Goal: Contribute content: Add original content to the website for others to see

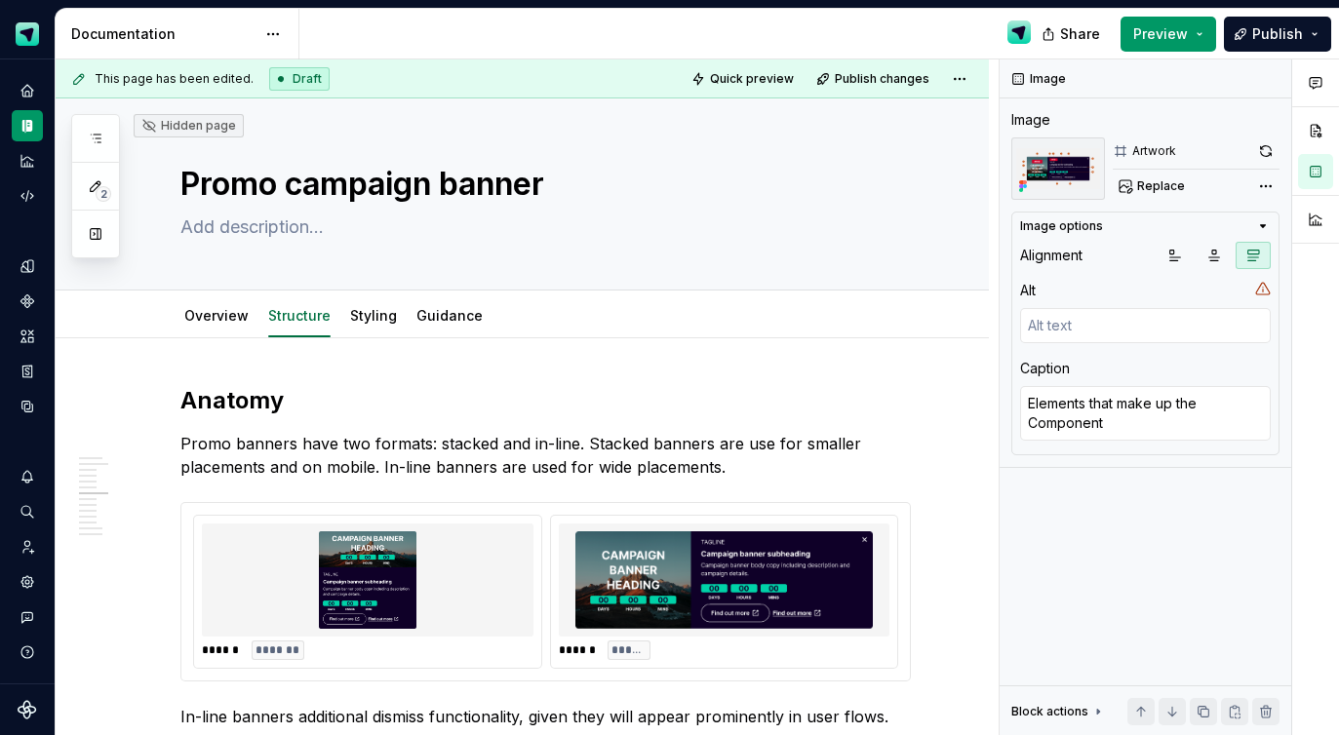
scroll to position [4868, 0]
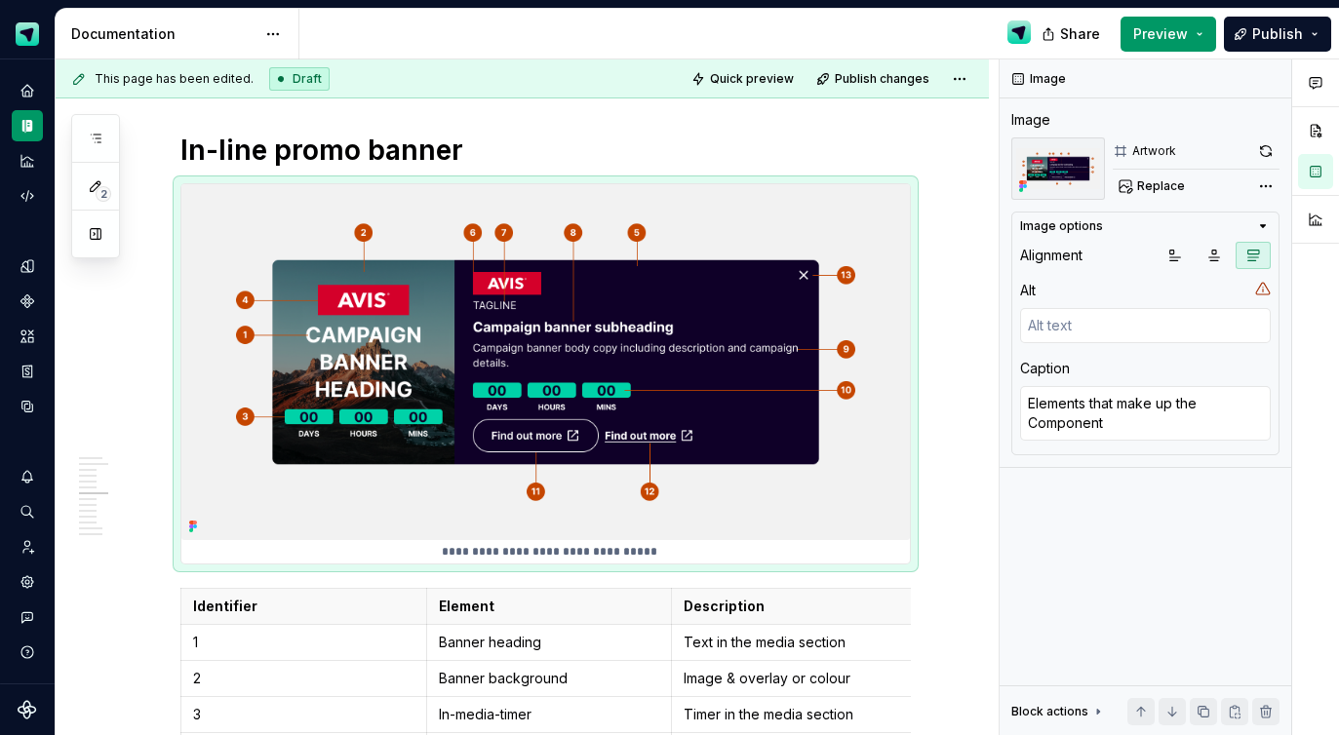
type textarea "*"
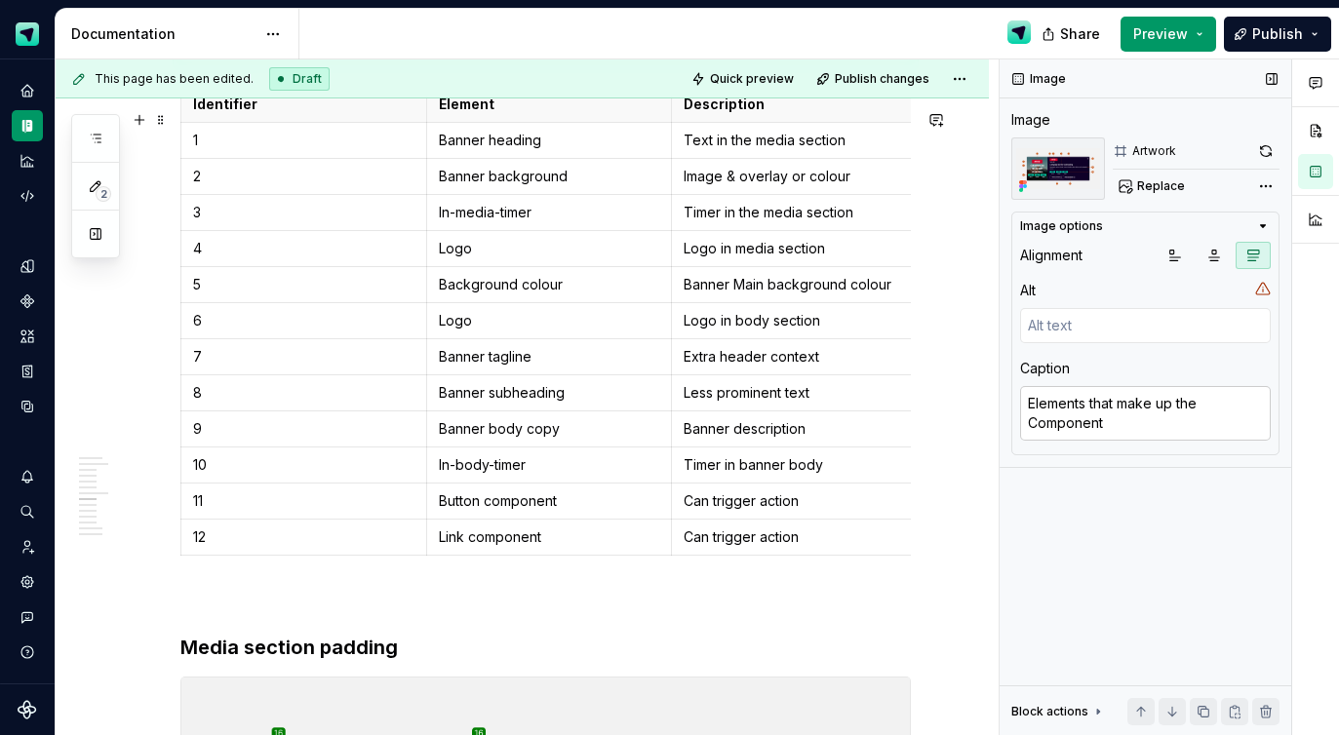
scroll to position [5364, 0]
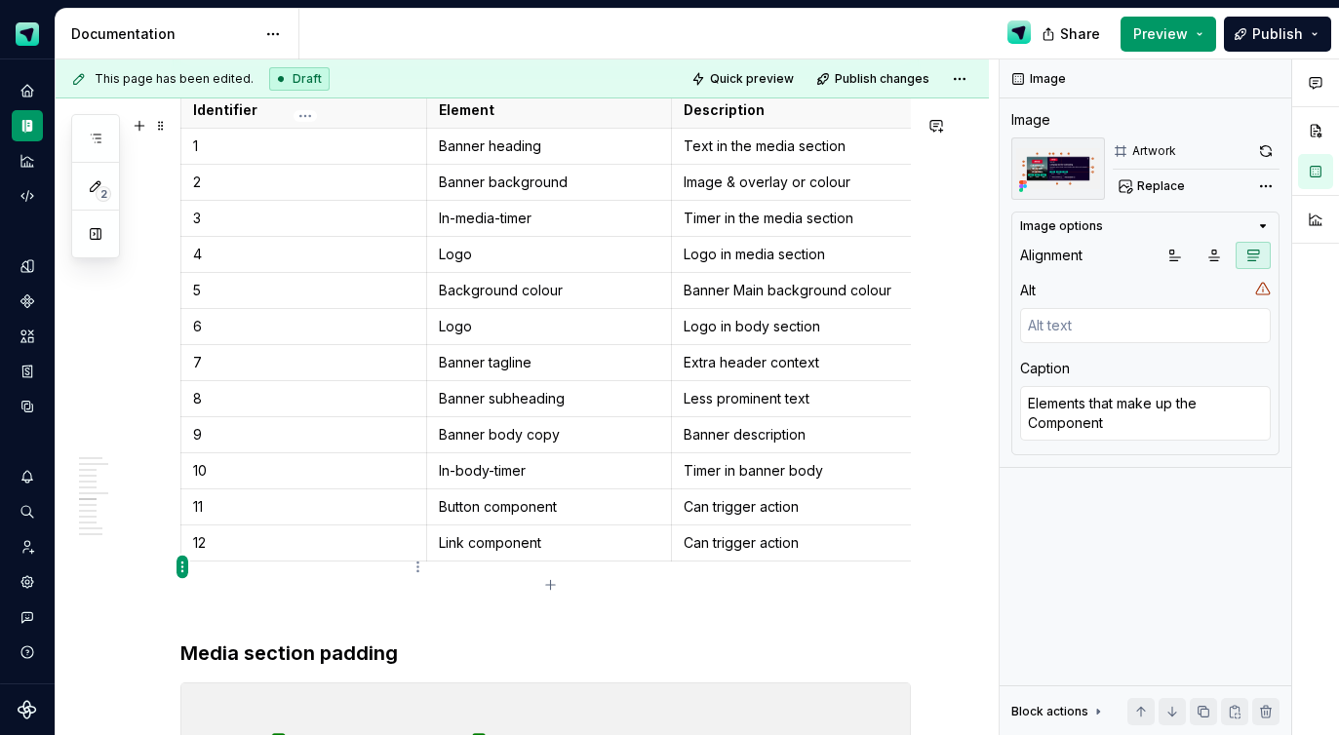
click at [181, 565] on html "Scout Design System Design system data Documentation Share Preview Publish 2 Pa…" at bounding box center [669, 367] width 1339 height 735
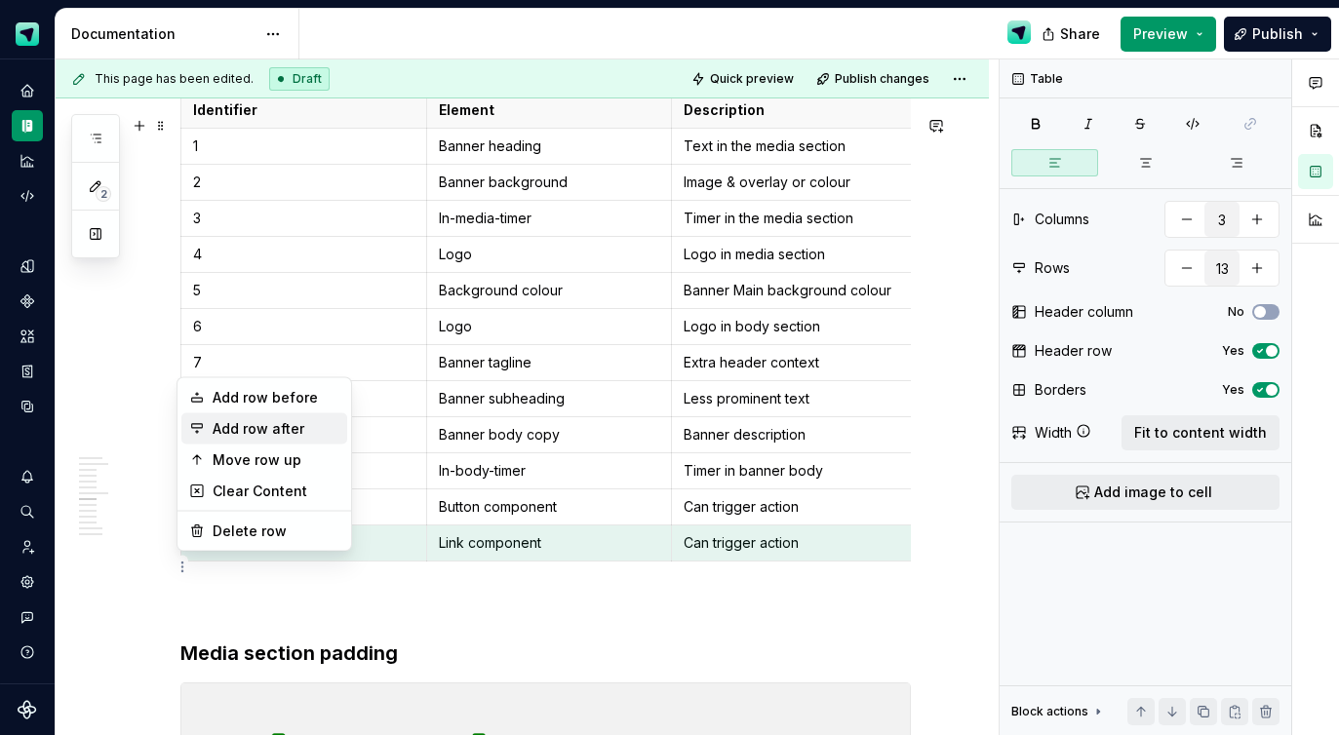
drag, startPoint x: 252, startPoint y: 422, endPoint x: 278, endPoint y: 506, distance: 87.9
click at [251, 422] on div "Add row after" at bounding box center [276, 429] width 127 height 20
type input "14"
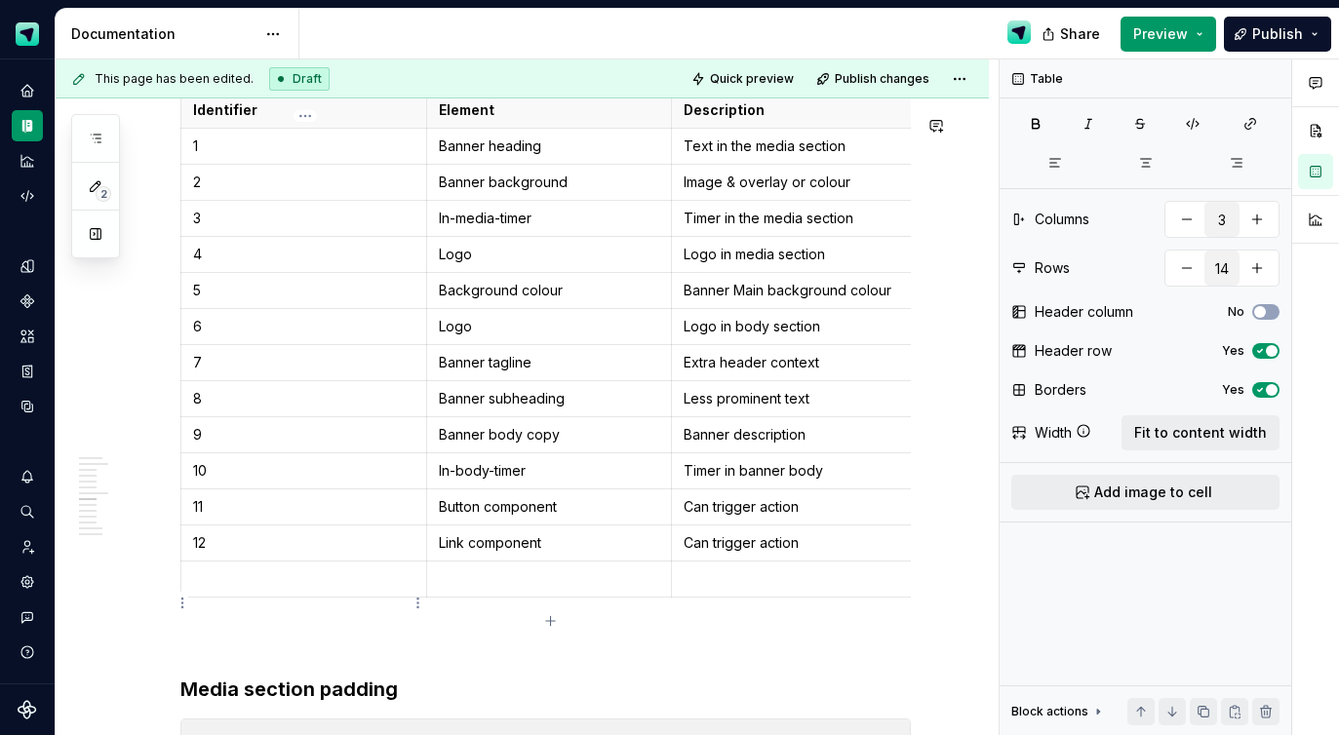
click at [257, 598] on td at bounding box center [304, 580] width 246 height 36
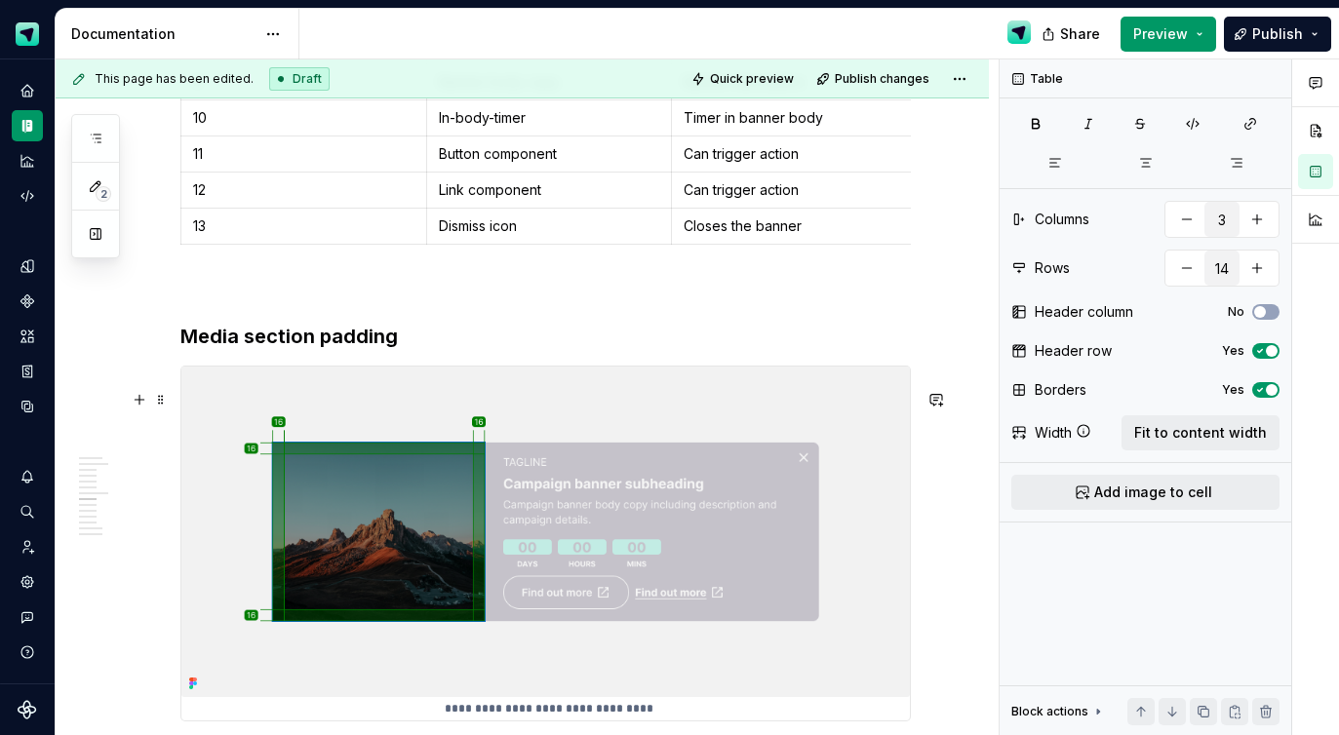
scroll to position [5827, 0]
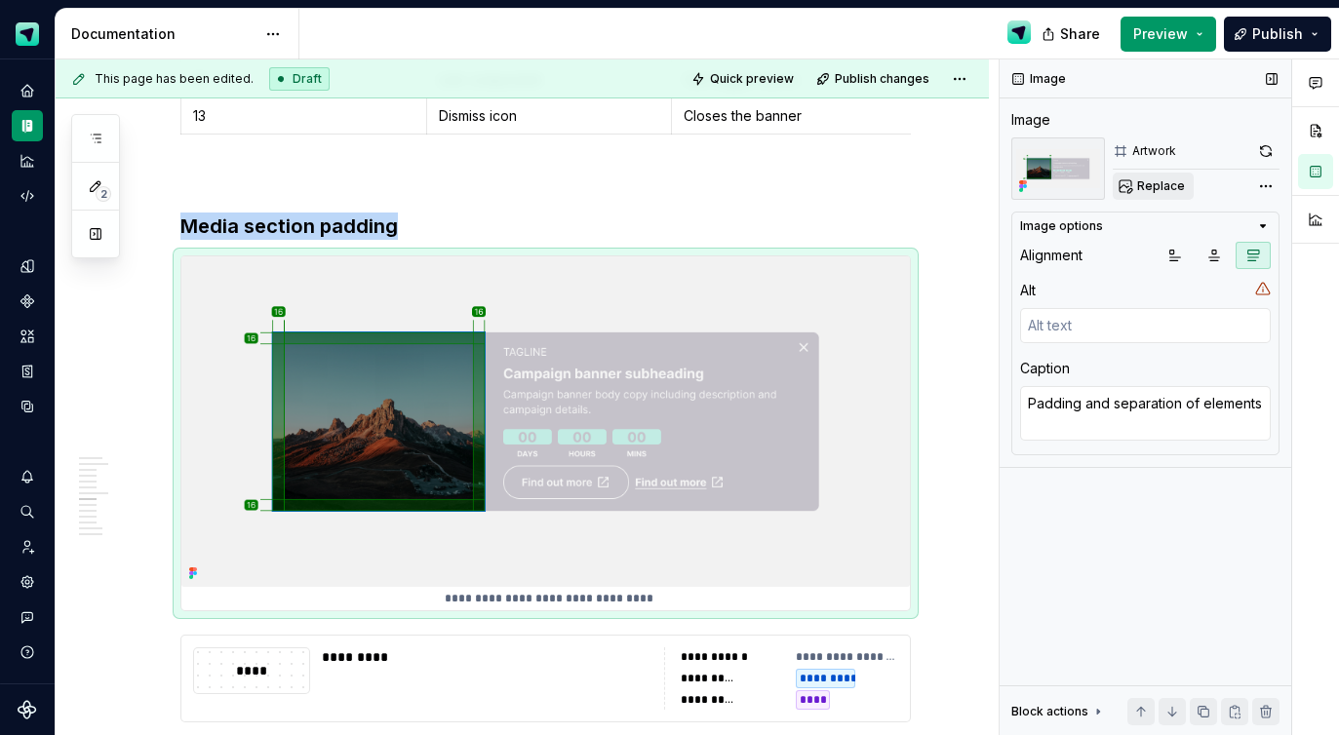
click at [1162, 183] on span "Replace" at bounding box center [1161, 186] width 48 height 16
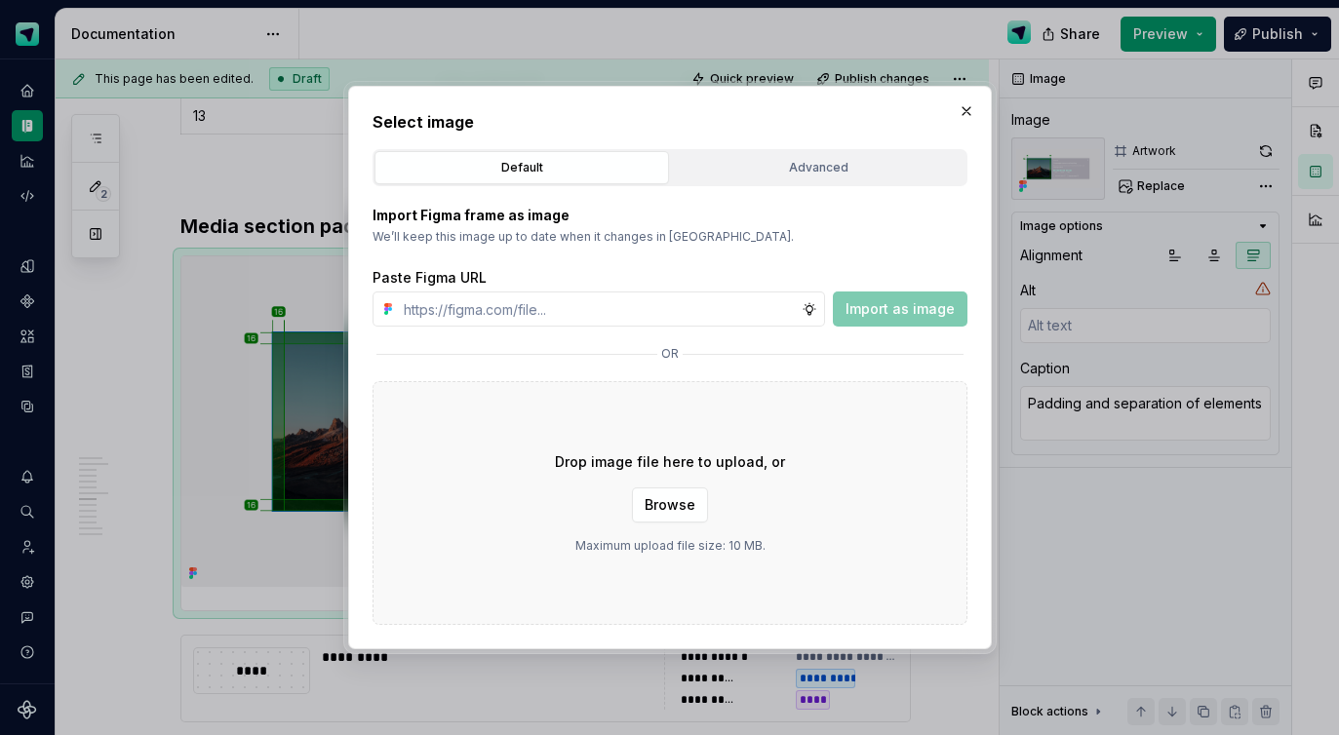
type textarea "*"
type input "[URL][DOMAIN_NAME]"
click at [869, 302] on span "Import as image" at bounding box center [900, 309] width 109 height 20
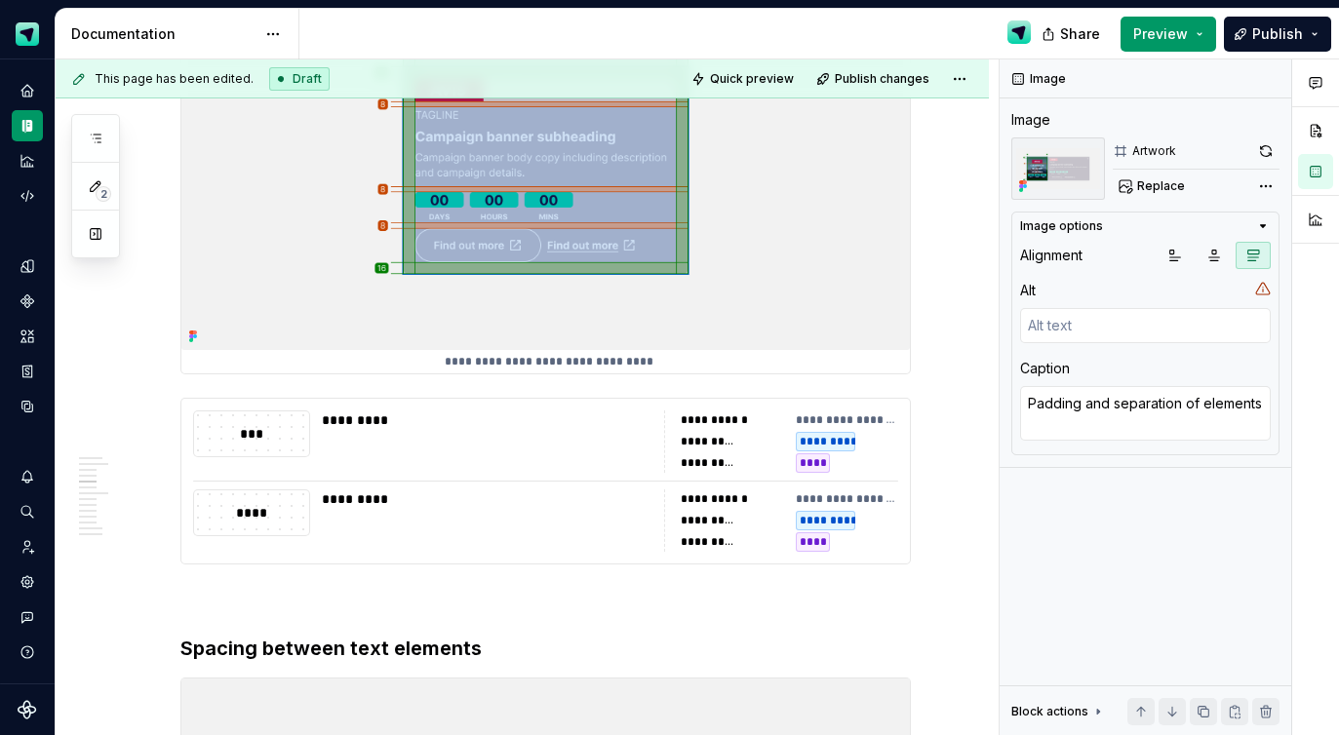
scroll to position [3133, 0]
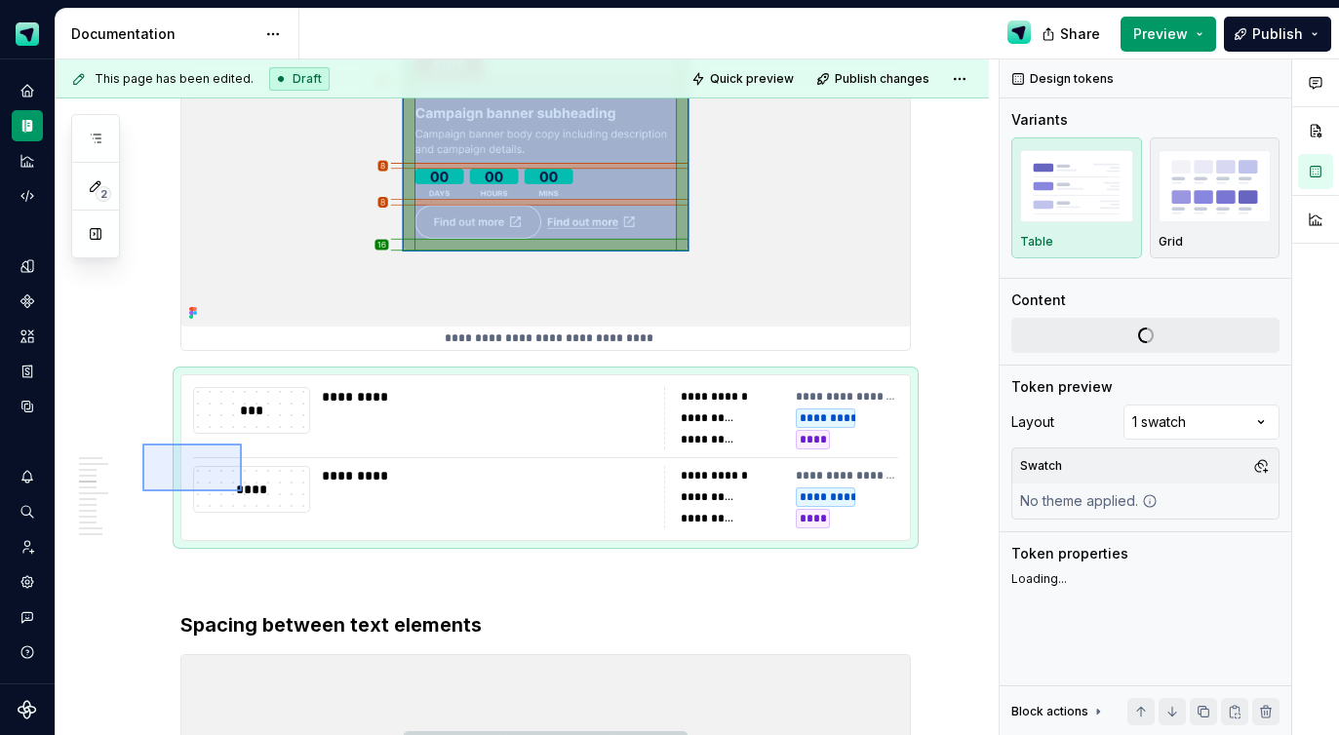
drag, startPoint x: 142, startPoint y: 444, endPoint x: 242, endPoint y: 492, distance: 110.4
click at [242, 492] on div "**********" at bounding box center [527, 397] width 943 height 677
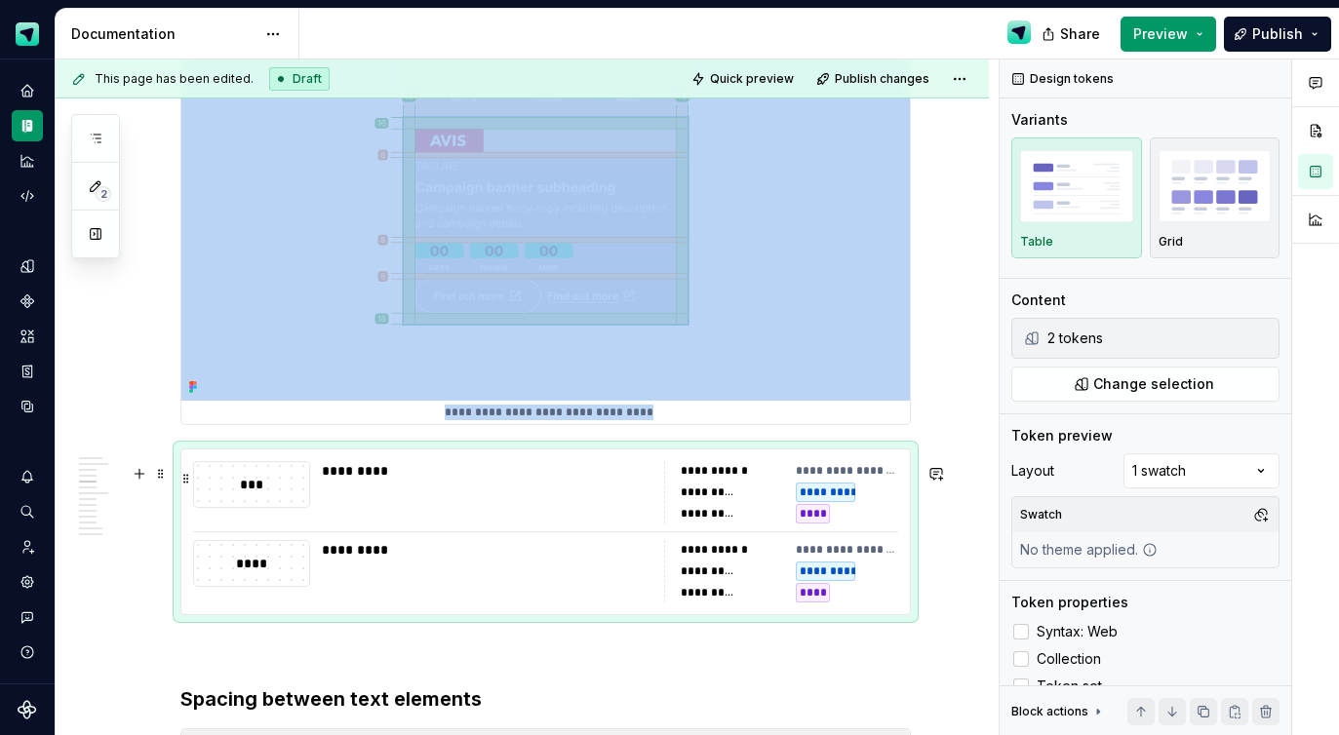
copy div "**********"
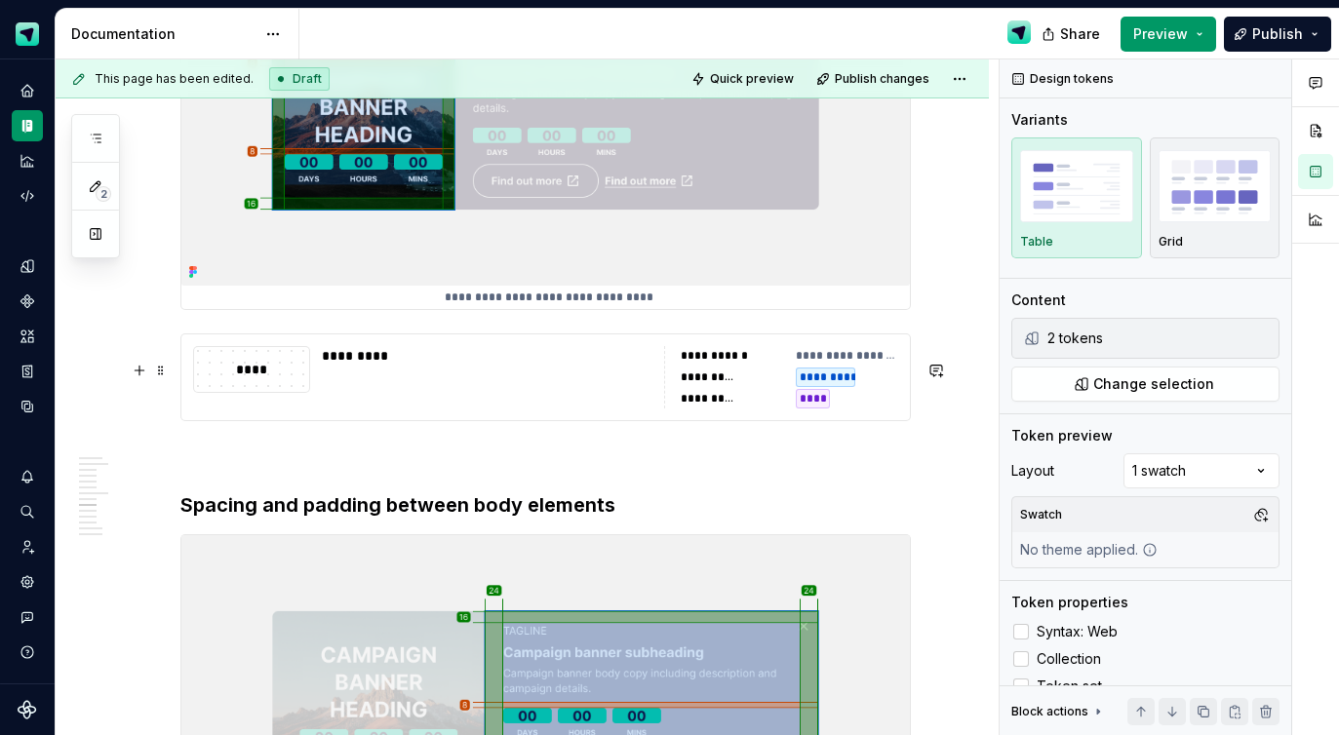
scroll to position [6156, 0]
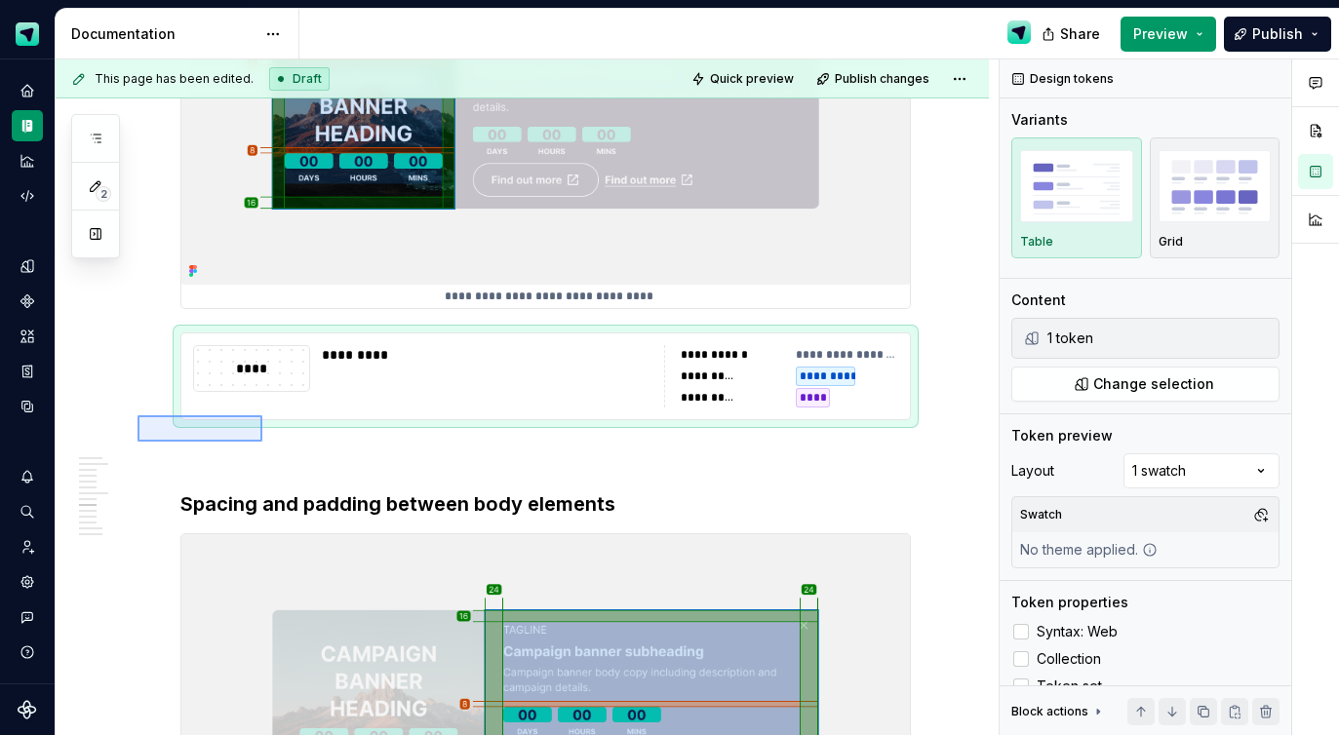
drag, startPoint x: 221, startPoint y: 428, endPoint x: 266, endPoint y: 442, distance: 46.9
click at [266, 442] on div "**********" at bounding box center [527, 397] width 943 height 677
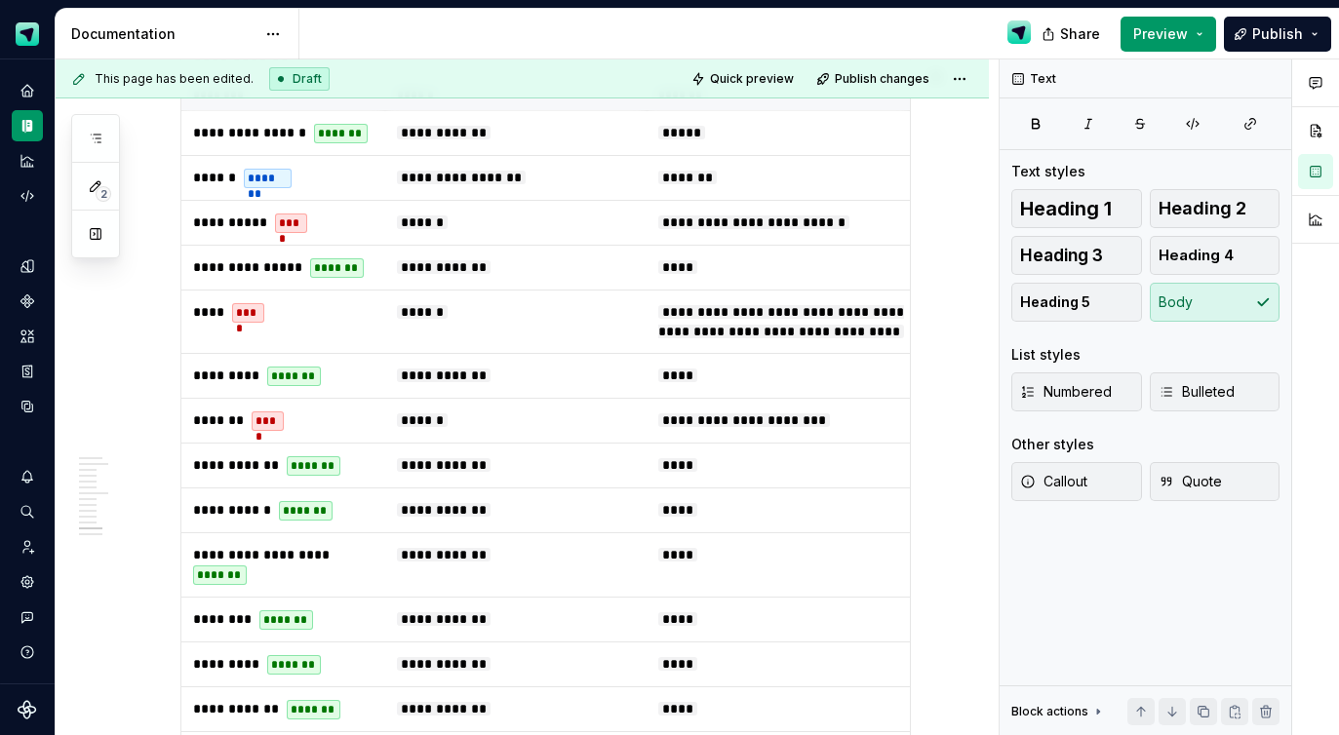
scroll to position [8979, 0]
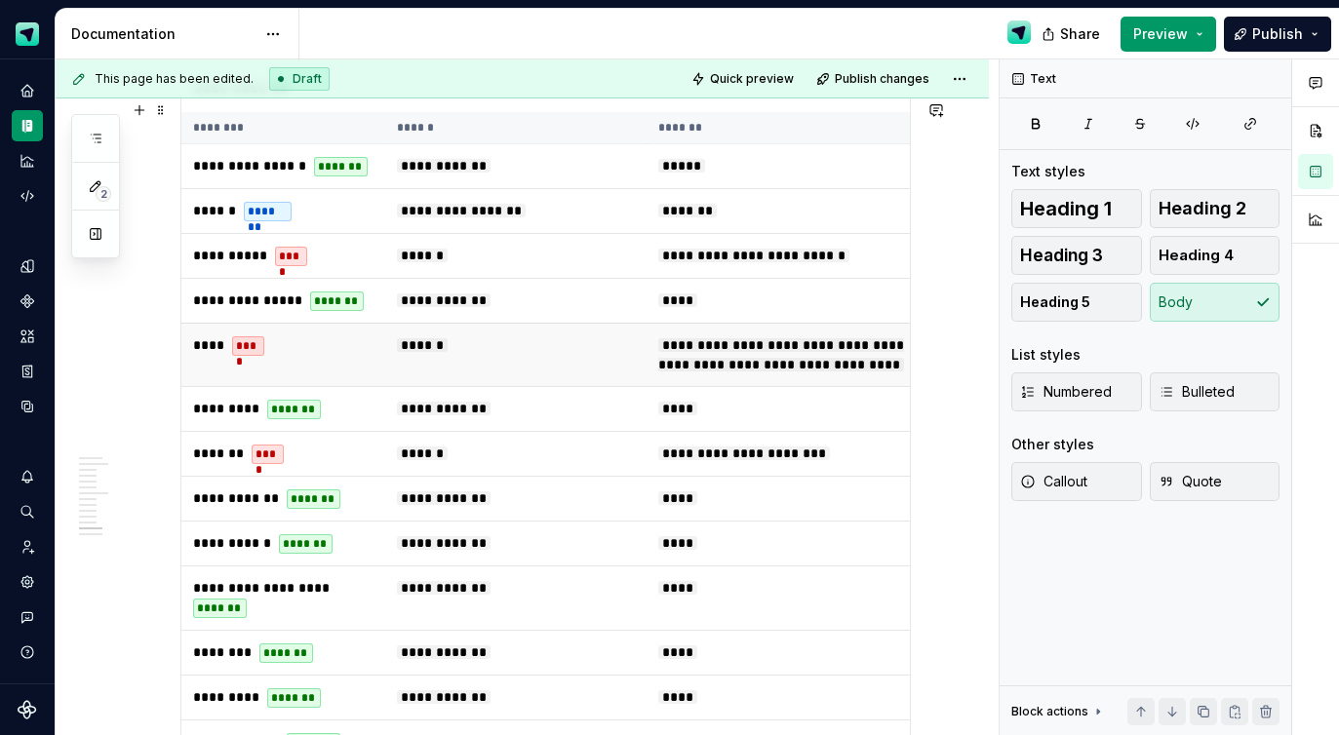
click at [579, 361] on td "******" at bounding box center [515, 354] width 261 height 63
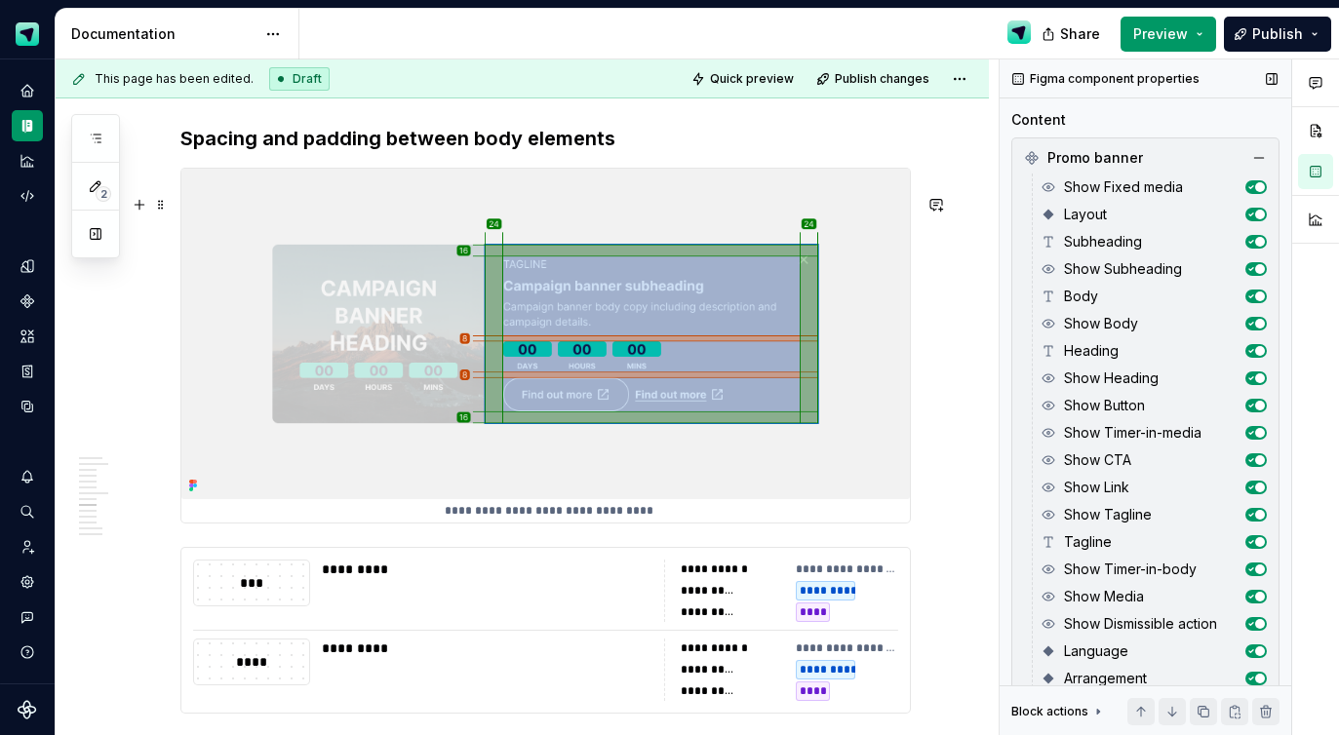
scroll to position [6607, 0]
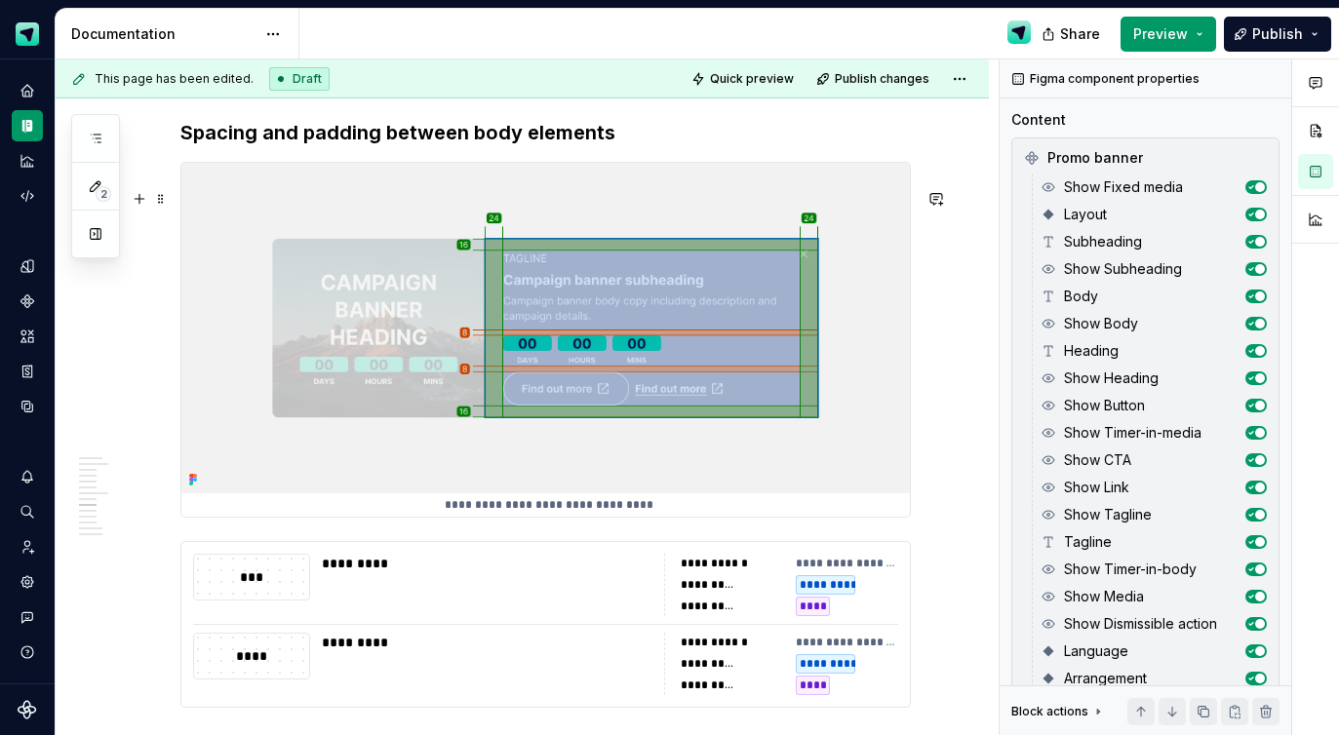
click at [753, 328] on img at bounding box center [545, 328] width 729 height 331
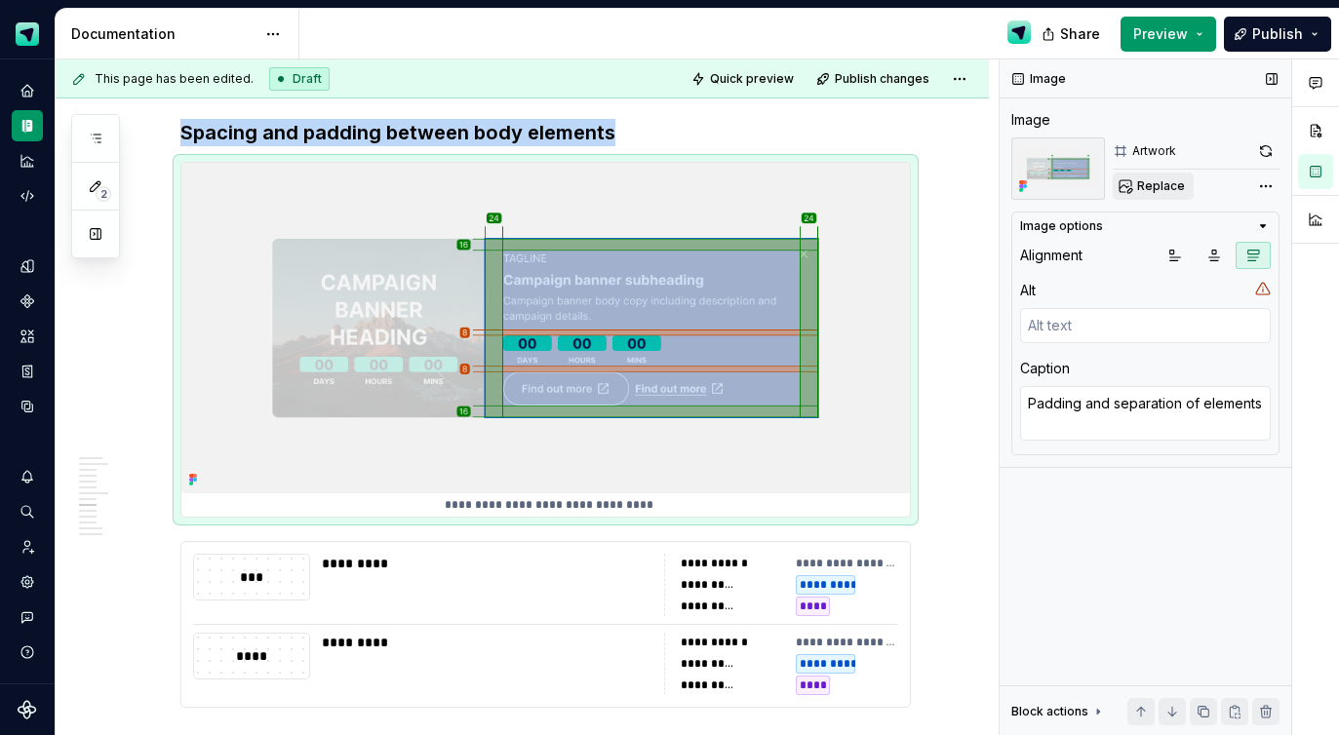
click at [1154, 188] on span "Replace" at bounding box center [1161, 186] width 48 height 16
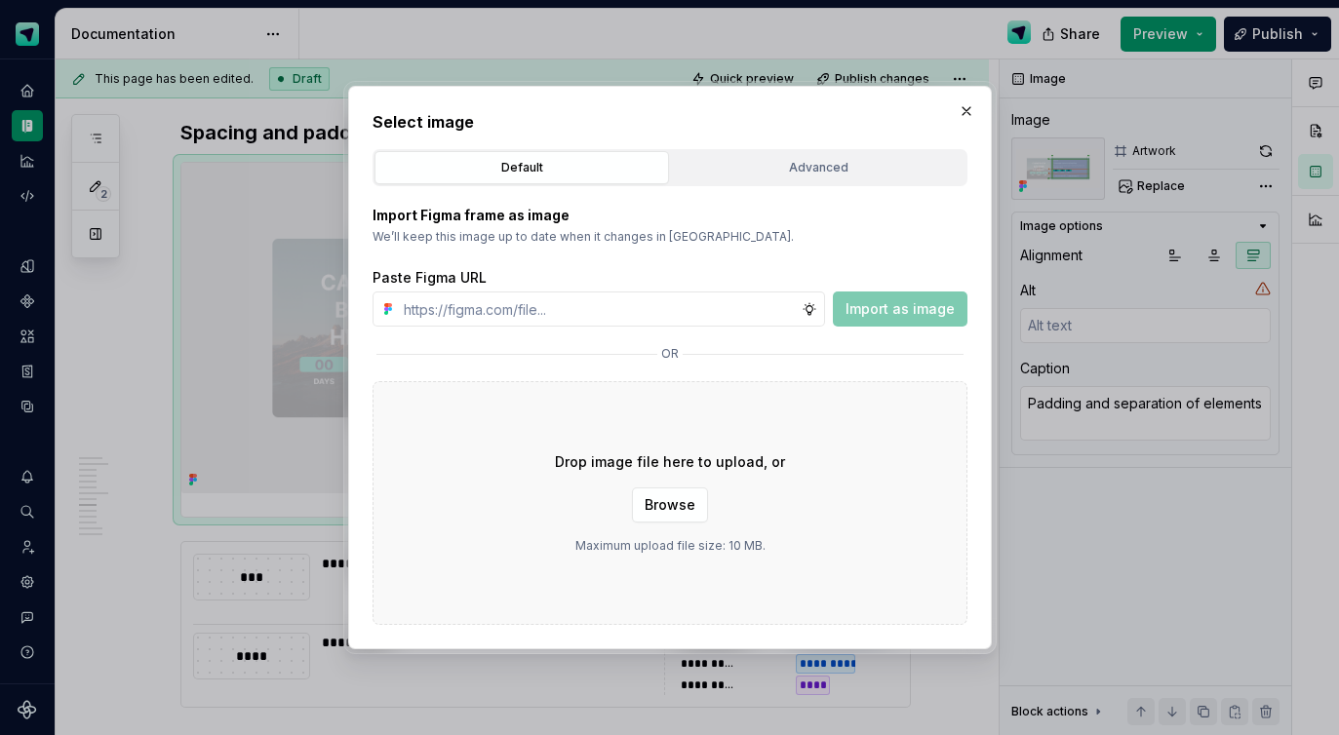
type textarea "*"
type input "[URL][DOMAIN_NAME]"
click at [864, 316] on span "Import as image" at bounding box center [900, 309] width 109 height 20
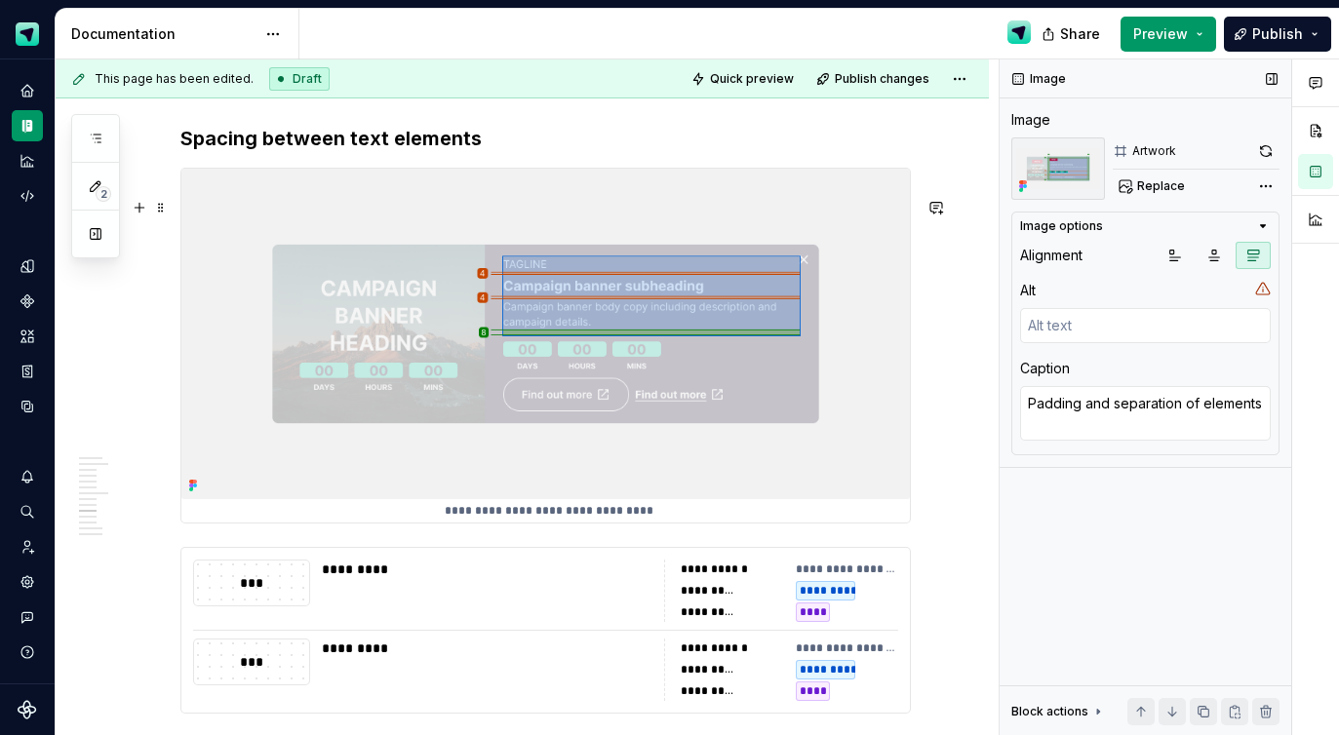
scroll to position [7293, 0]
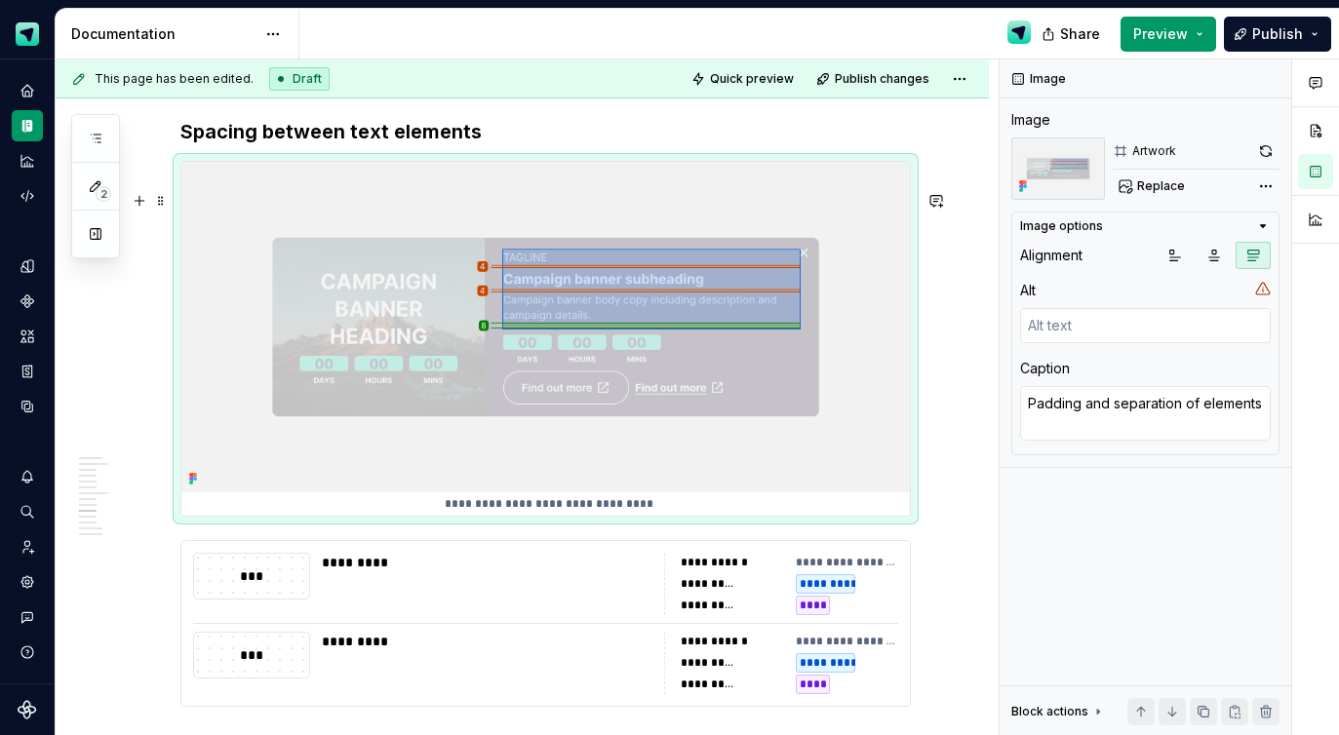
drag, startPoint x: 817, startPoint y: 271, endPoint x: 886, endPoint y: 284, distance: 69.4
click at [818, 271] on img at bounding box center [545, 327] width 729 height 331
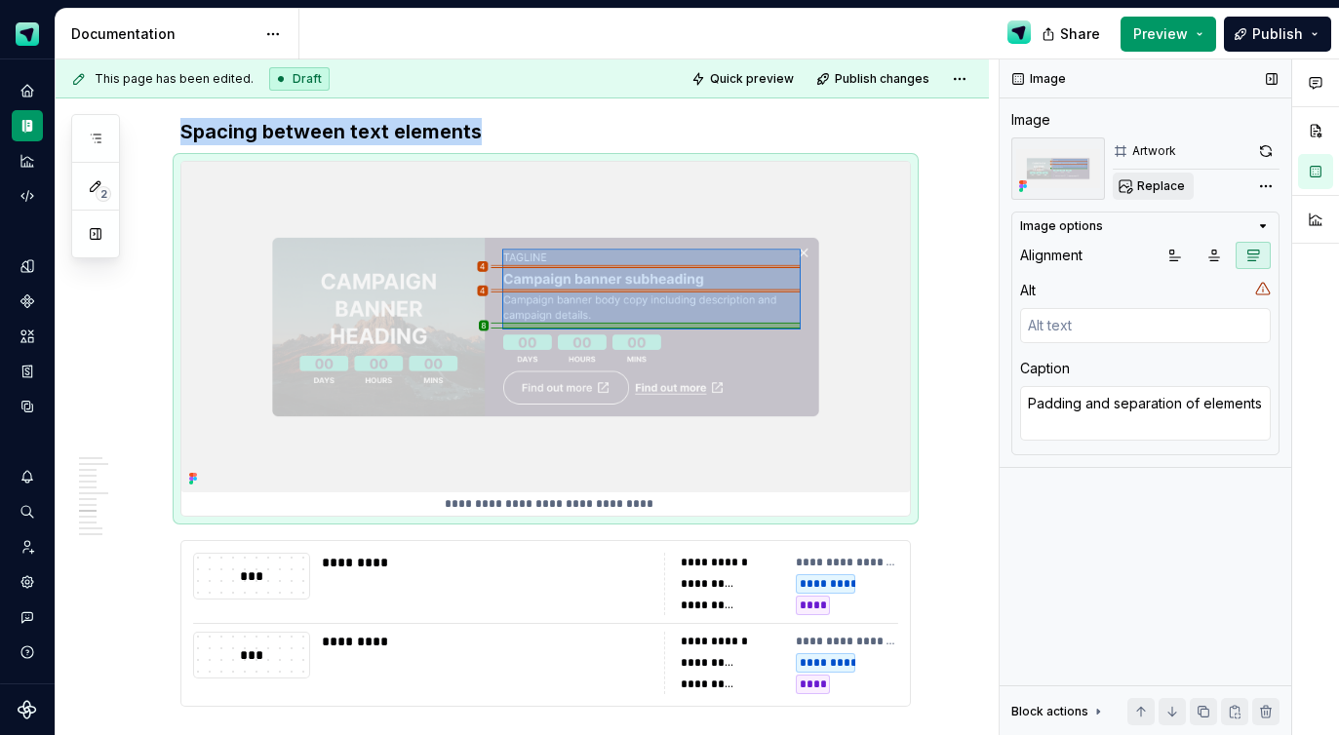
click at [1151, 186] on span "Replace" at bounding box center [1161, 186] width 48 height 16
type textarea "*"
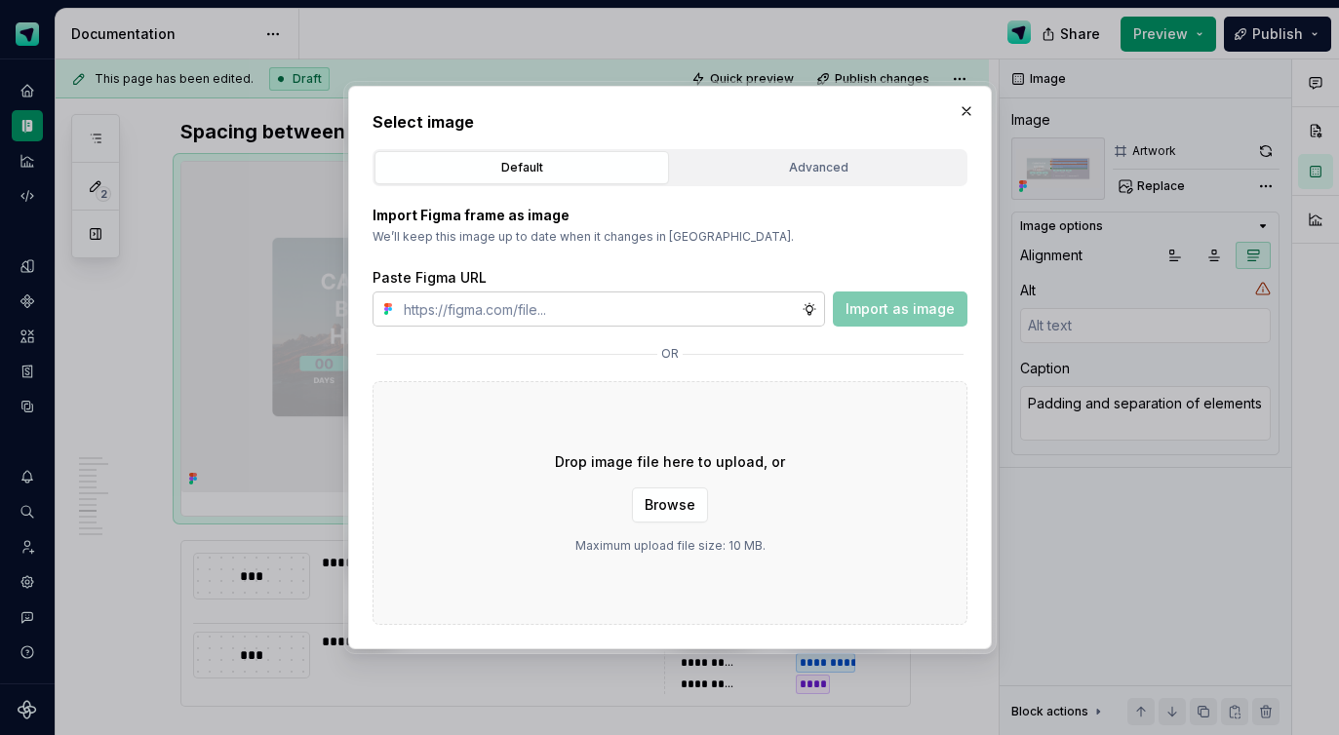
click at [686, 316] on input "text" at bounding box center [599, 309] width 406 height 35
type input "[URL][DOMAIN_NAME]"
click at [914, 305] on span "Import as image" at bounding box center [900, 309] width 109 height 20
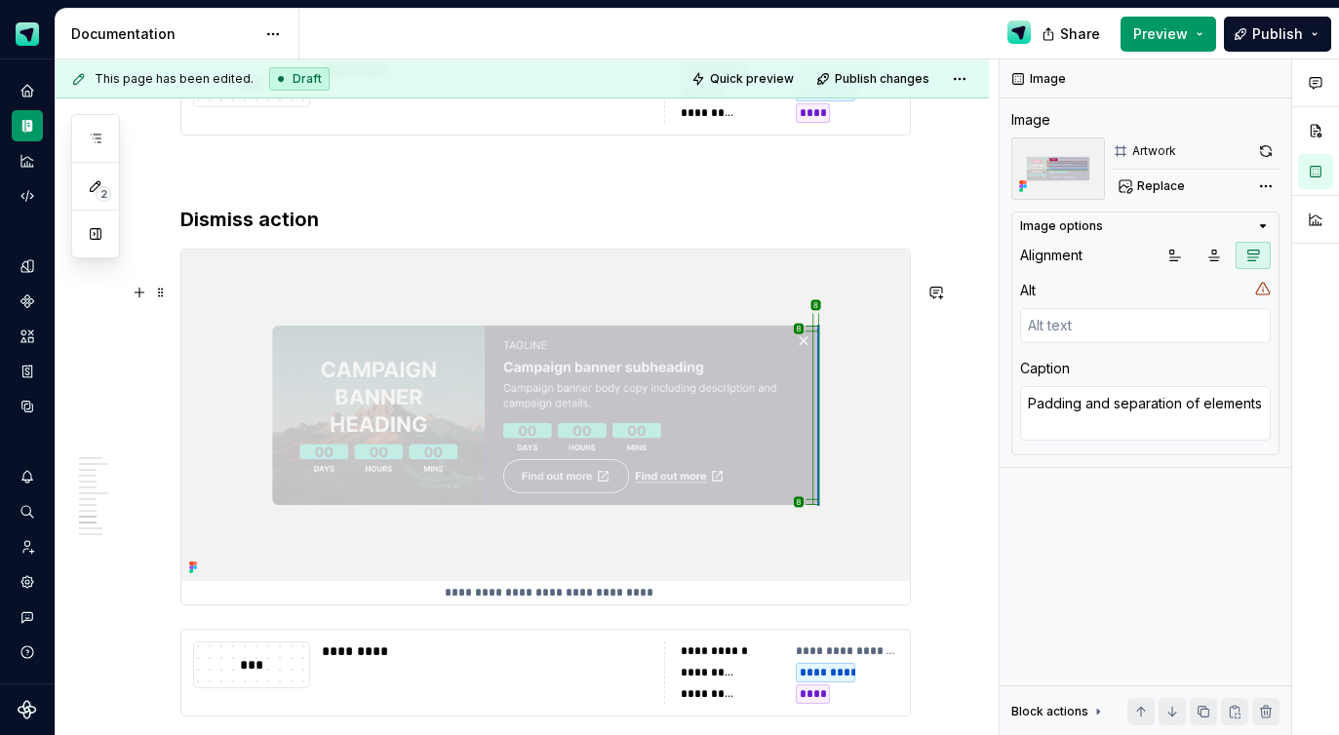
scroll to position [8026, 0]
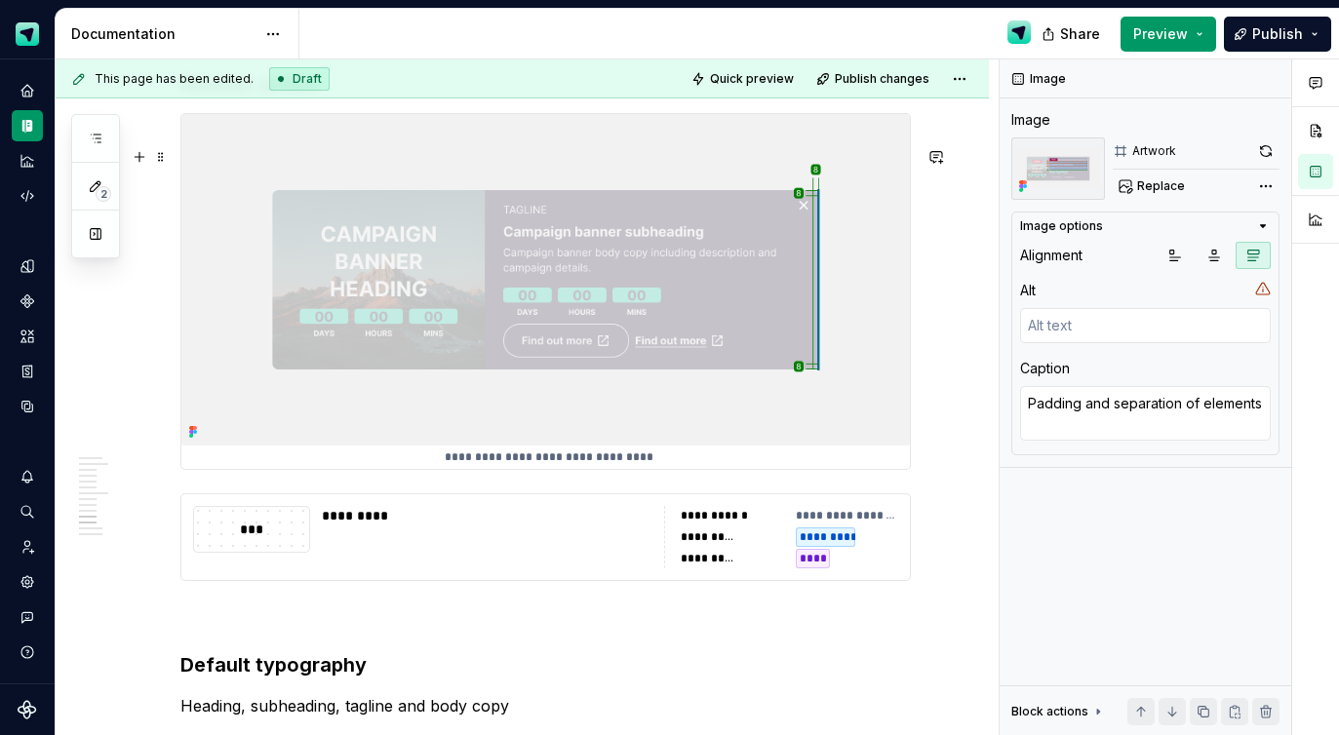
click at [698, 413] on img at bounding box center [545, 279] width 729 height 331
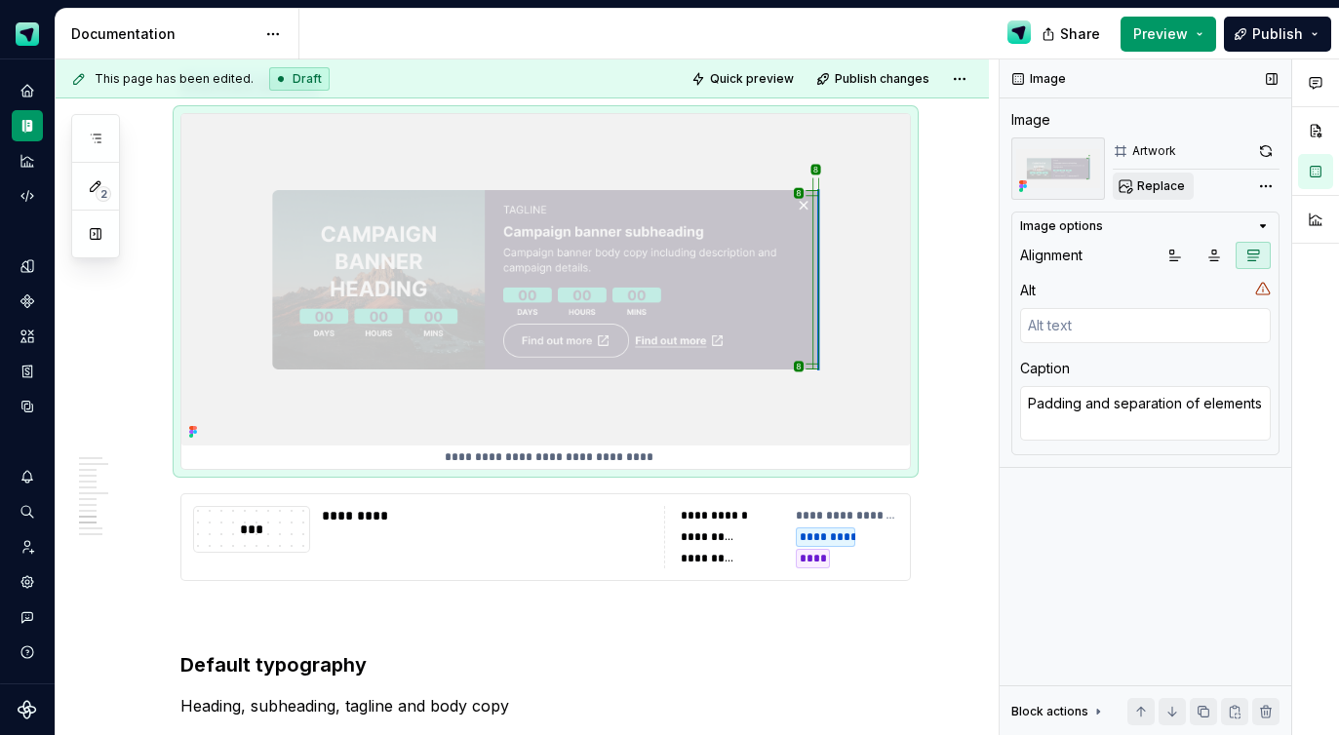
click at [1155, 183] on span "Replace" at bounding box center [1161, 186] width 48 height 16
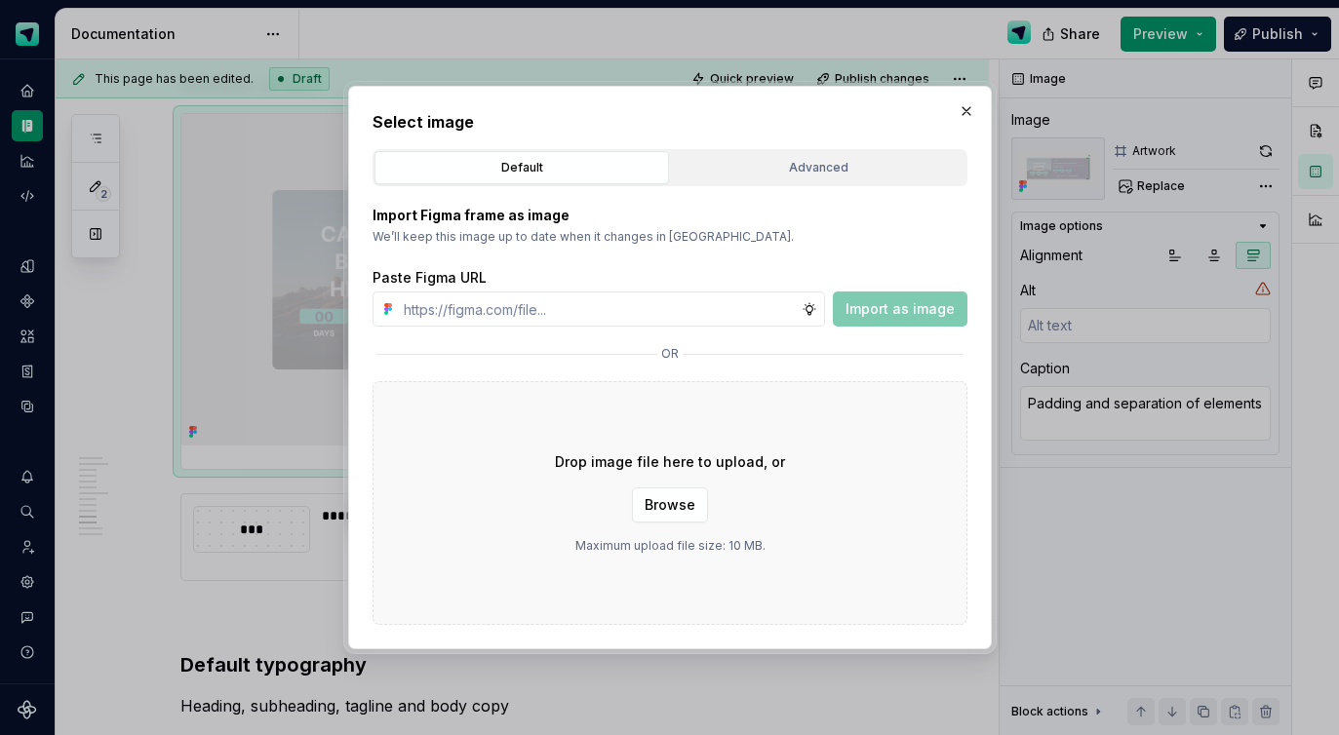
type textarea "*"
type input "[URL][DOMAIN_NAME]"
click at [908, 303] on span "Import as image" at bounding box center [900, 309] width 109 height 20
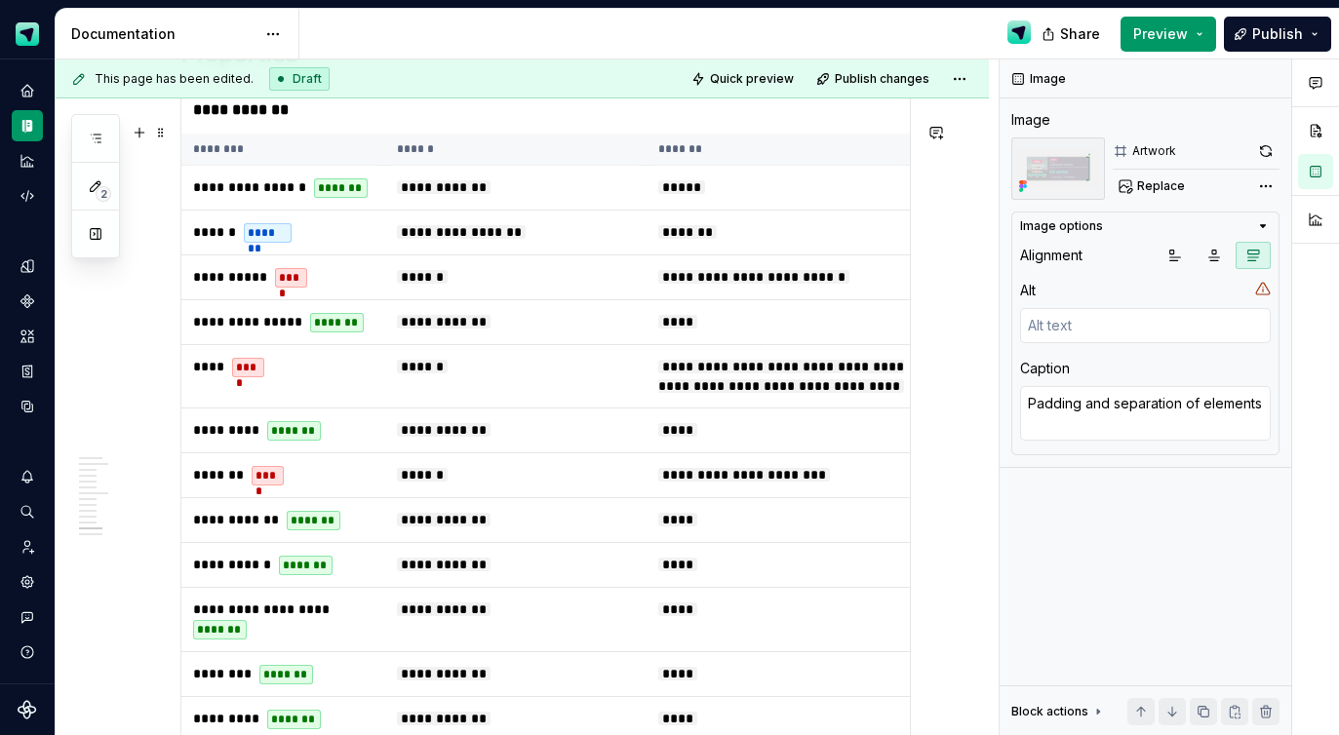
scroll to position [9000, 0]
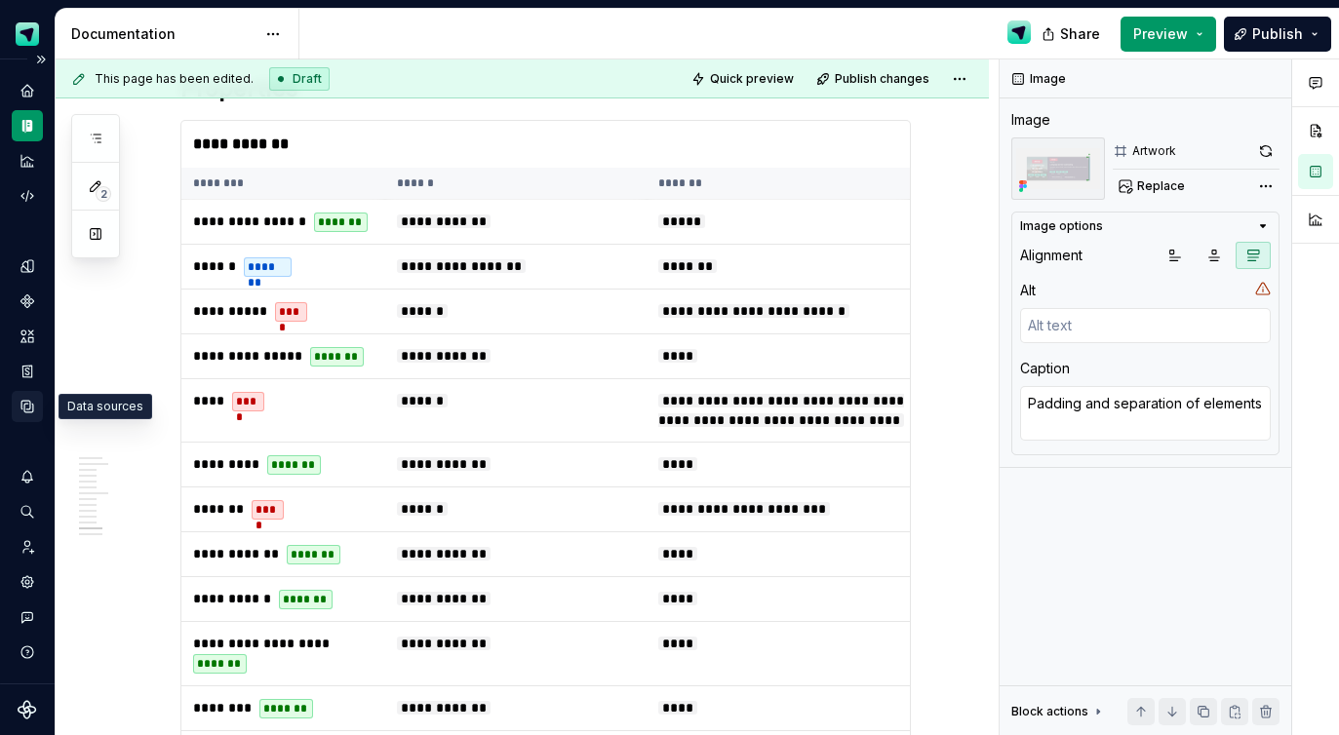
click at [30, 410] on icon "Data sources" at bounding box center [28, 407] width 18 height 18
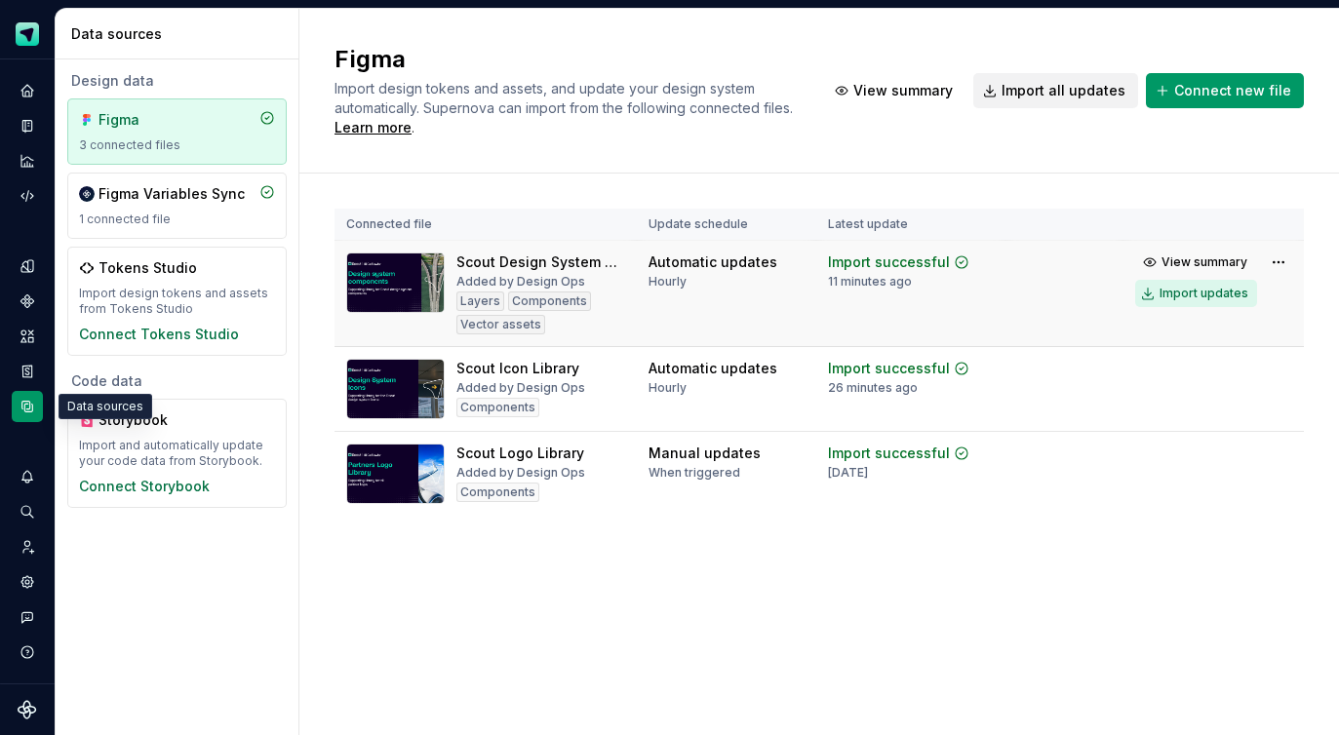
click at [1199, 298] on div "Import updates" at bounding box center [1204, 294] width 89 height 16
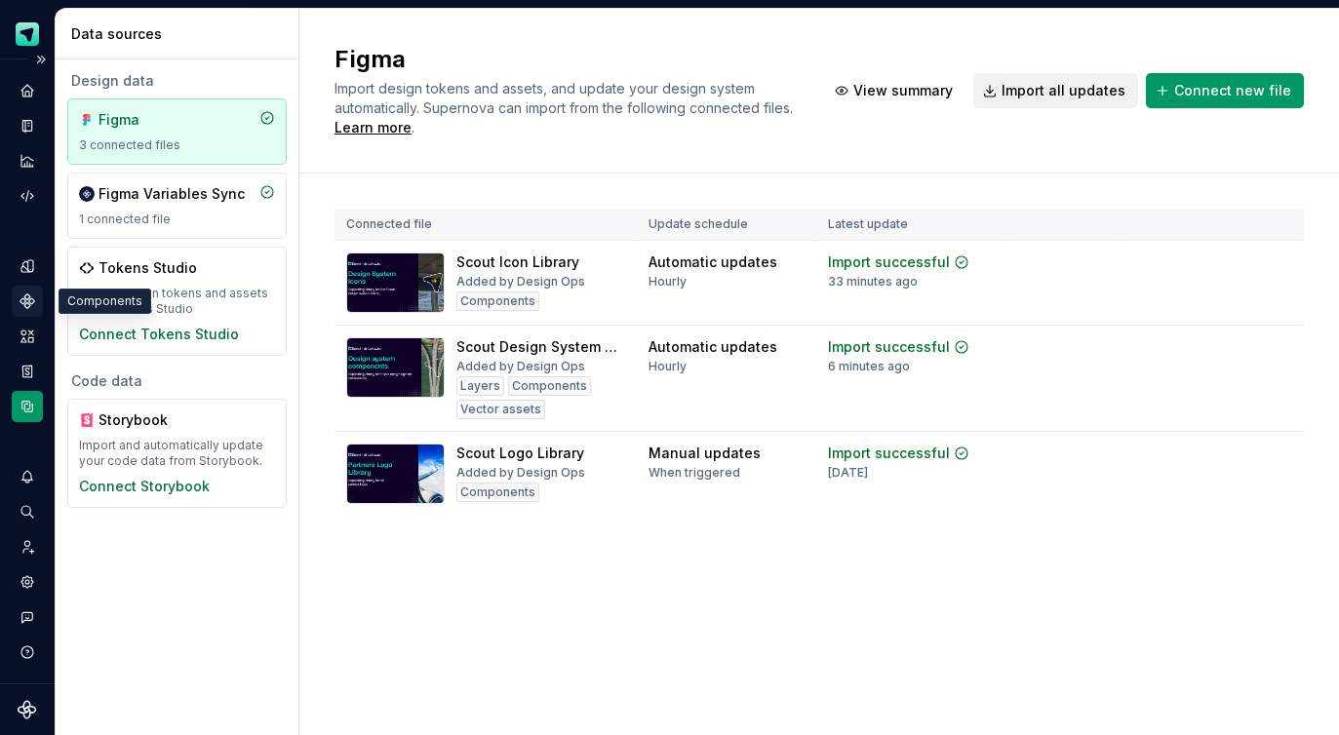
click at [33, 295] on icon "Components" at bounding box center [28, 302] width 18 height 18
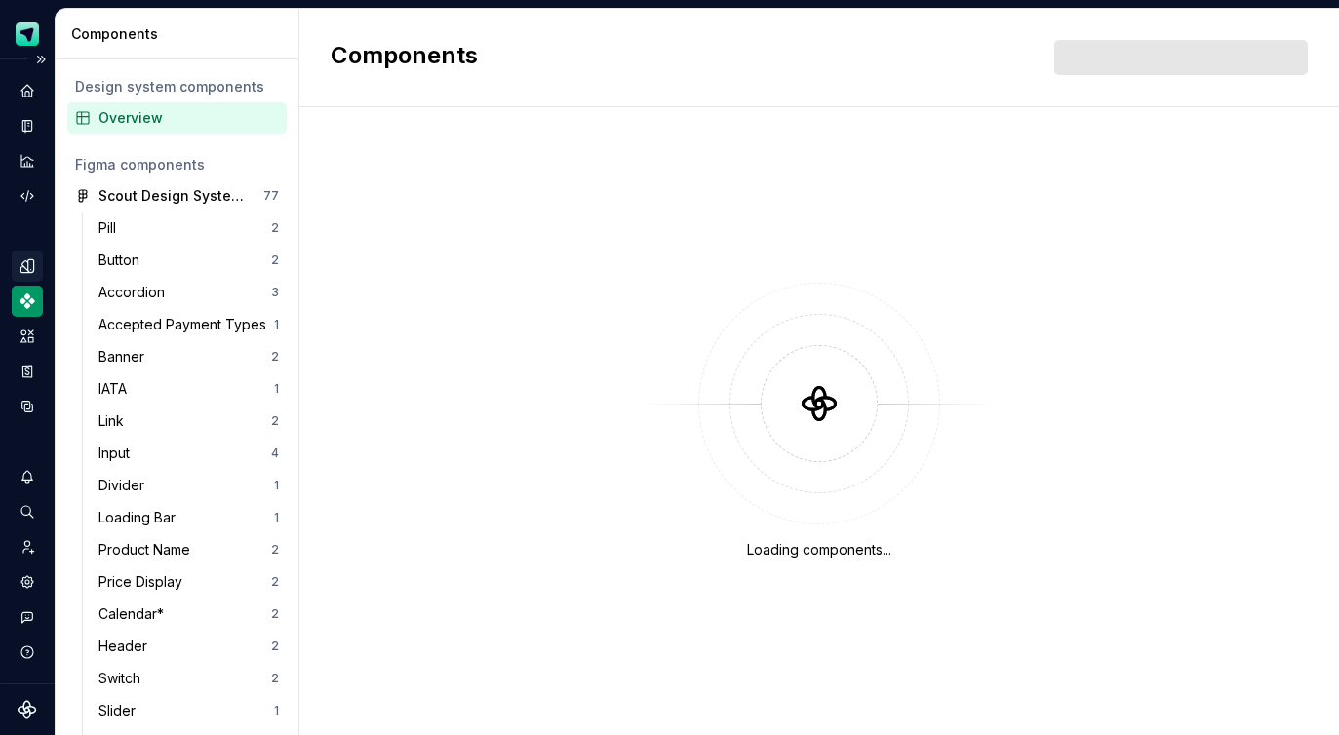
click at [35, 266] on icon "Design tokens" at bounding box center [28, 266] width 18 height 18
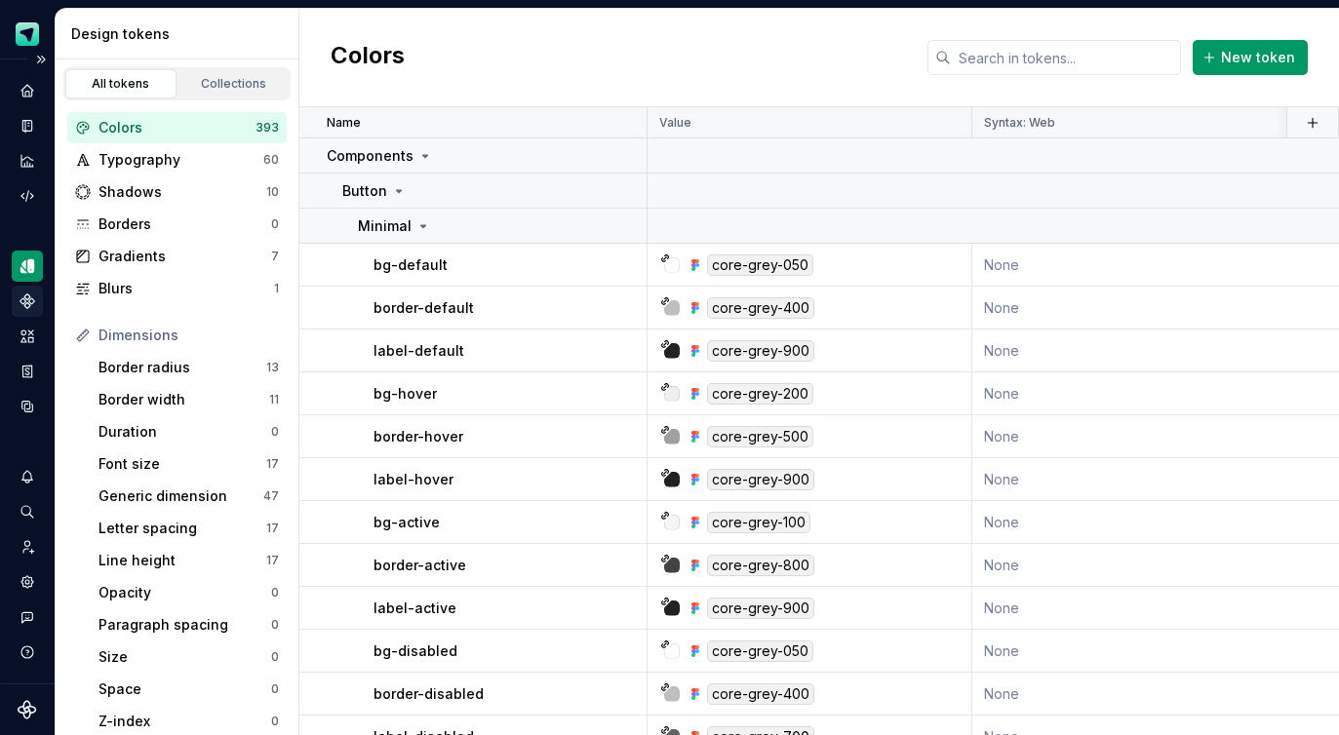
click at [33, 296] on icon "Components" at bounding box center [28, 302] width 18 height 18
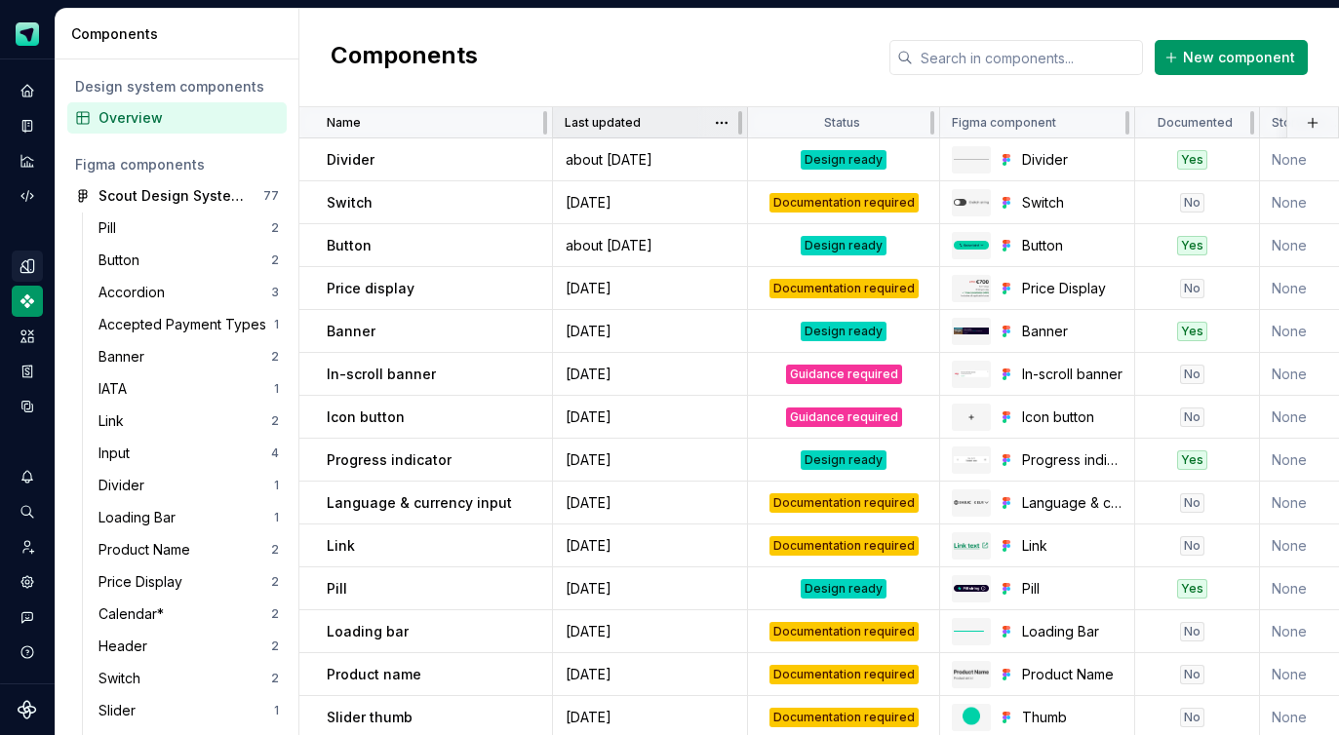
click at [691, 126] on div "Last updated" at bounding box center [650, 123] width 171 height 16
click at [715, 122] on html "Scout Design System Design system data Components Design system components Over…" at bounding box center [669, 367] width 1339 height 735
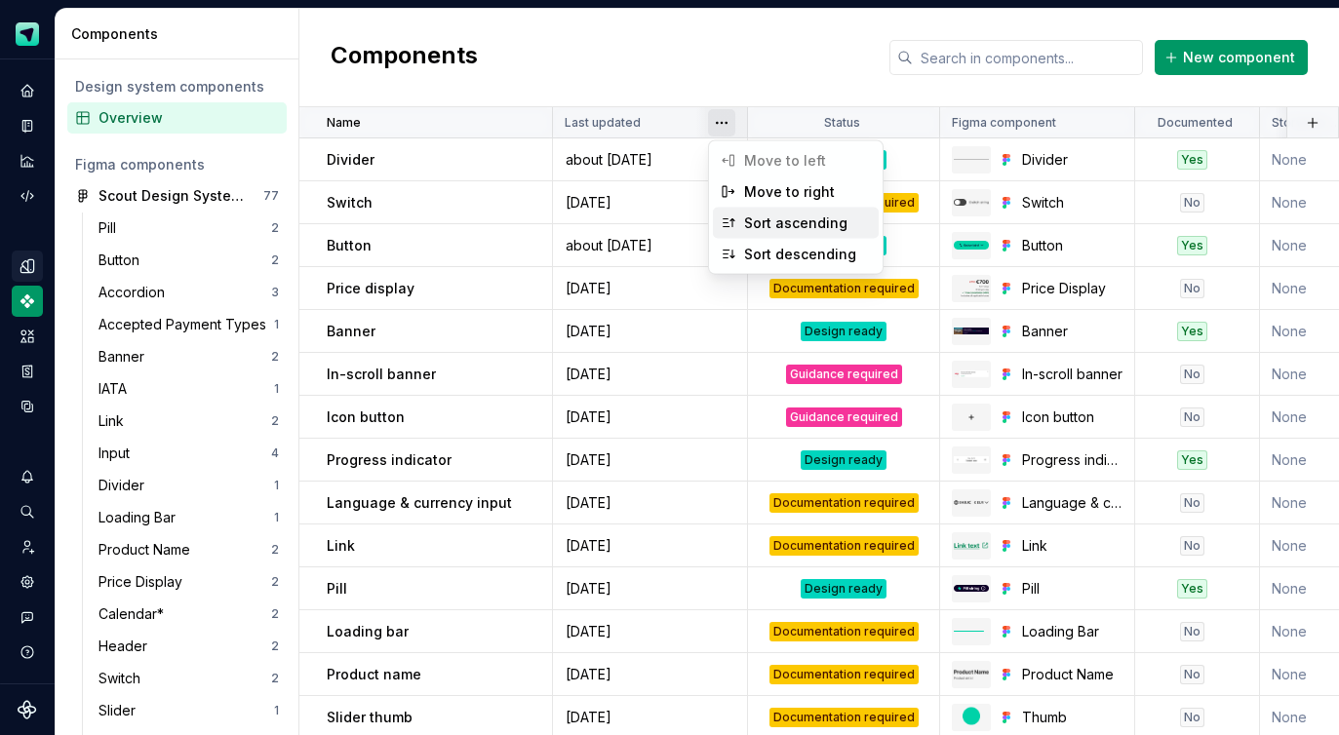
click at [754, 229] on div "Sort ascending" at bounding box center [807, 224] width 127 height 20
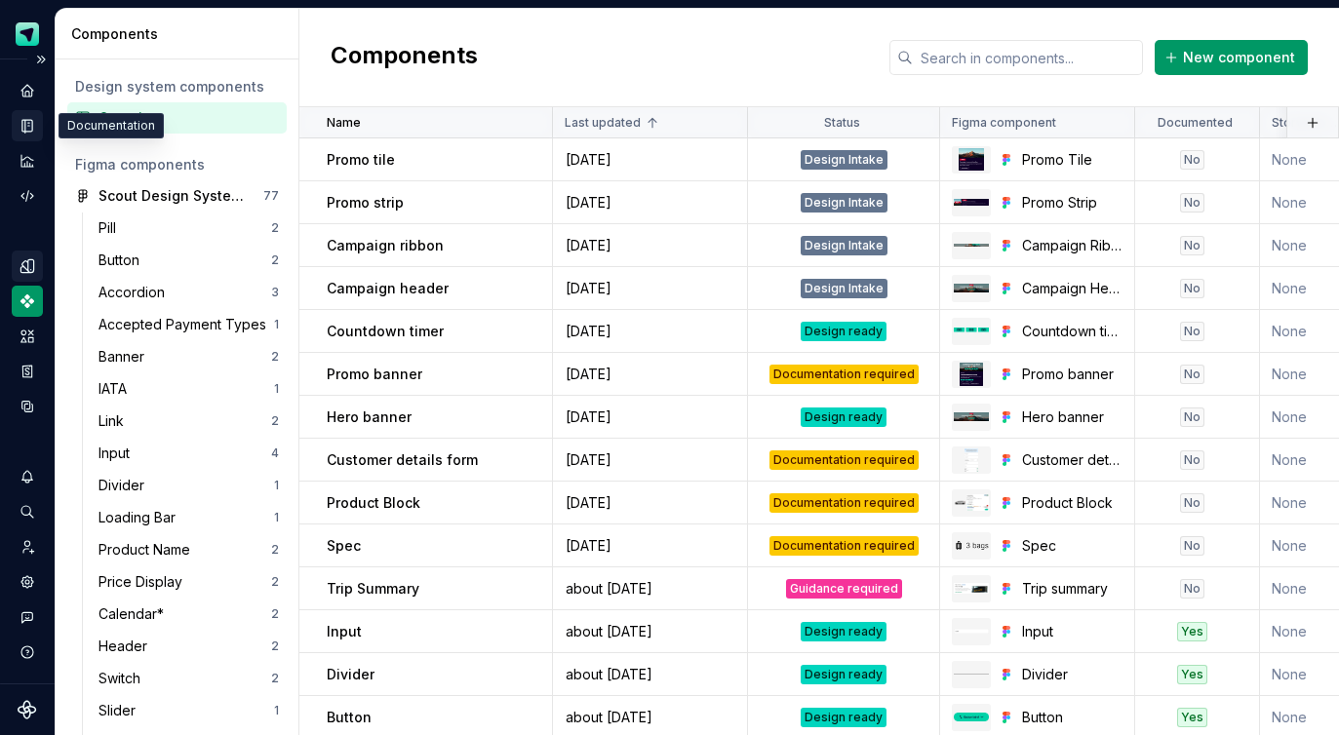
click at [30, 125] on icon "Documentation" at bounding box center [29, 126] width 8 height 11
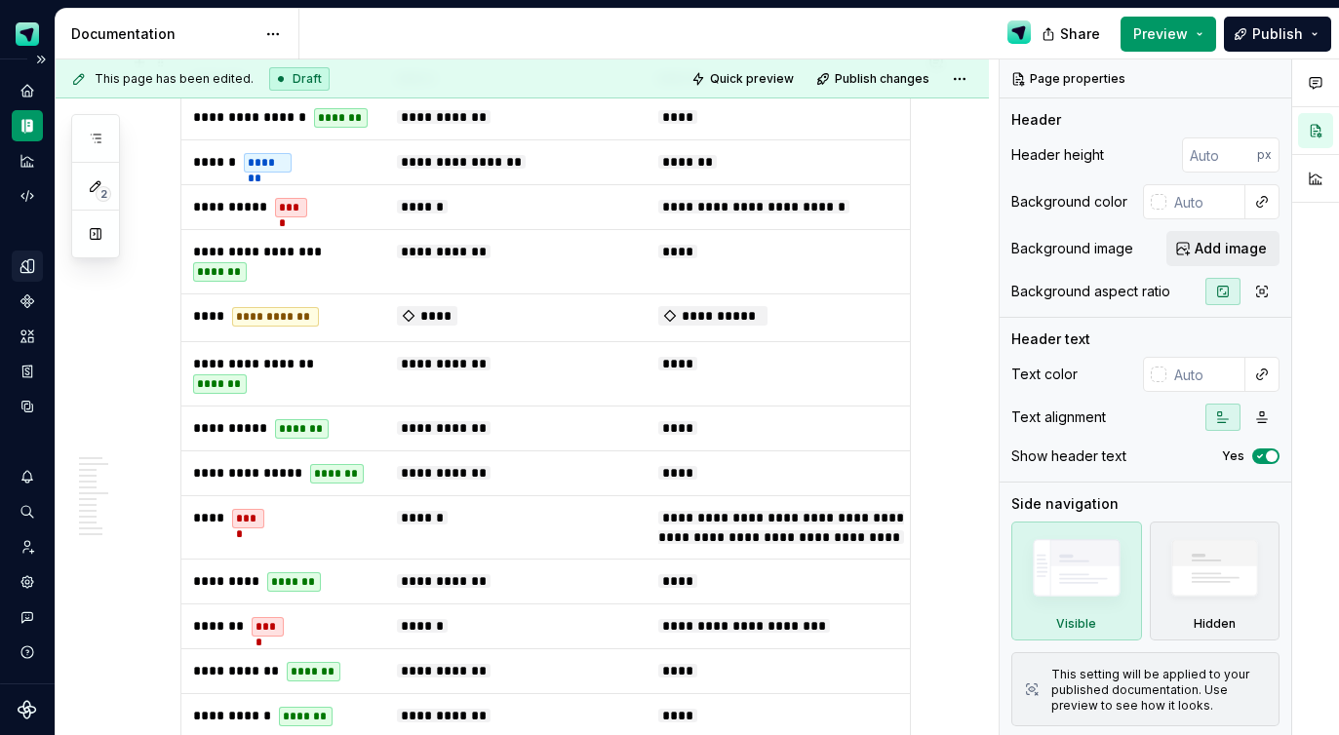
scroll to position [9141, 0]
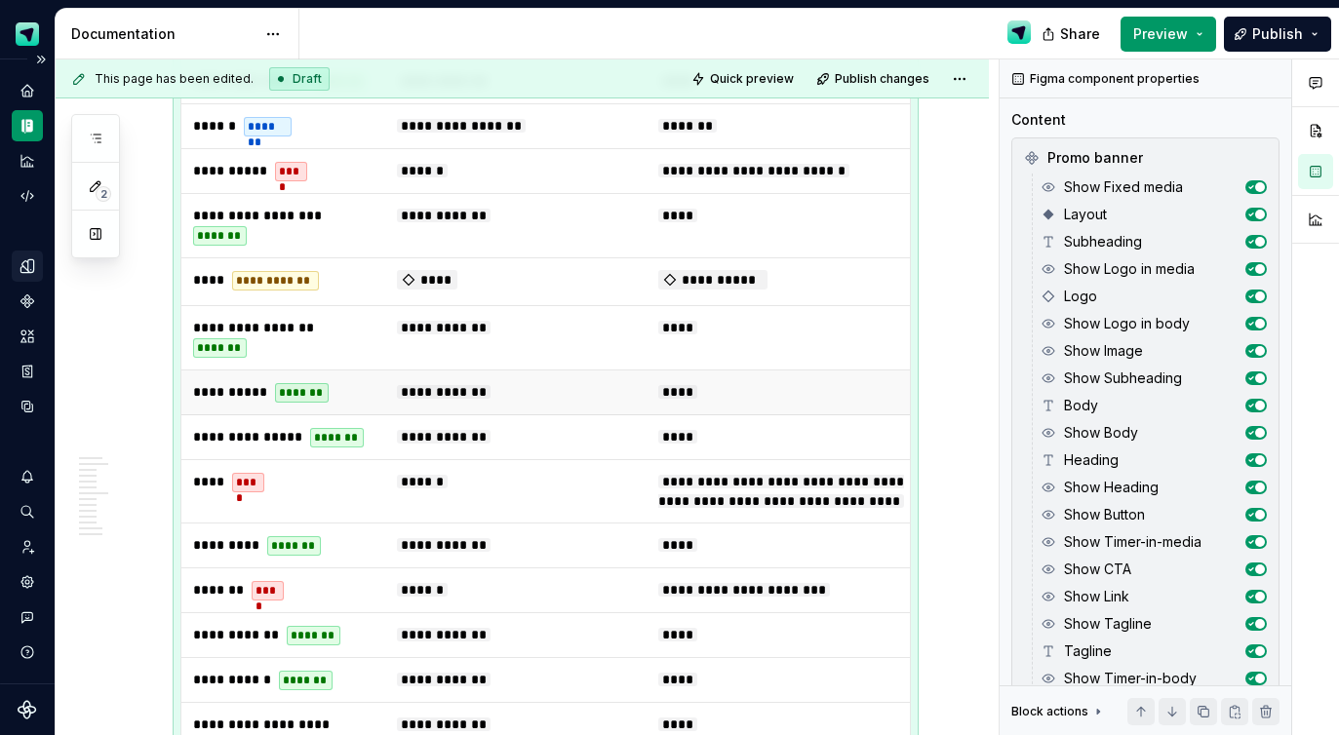
click at [560, 415] on td "**********" at bounding box center [515, 393] width 261 height 45
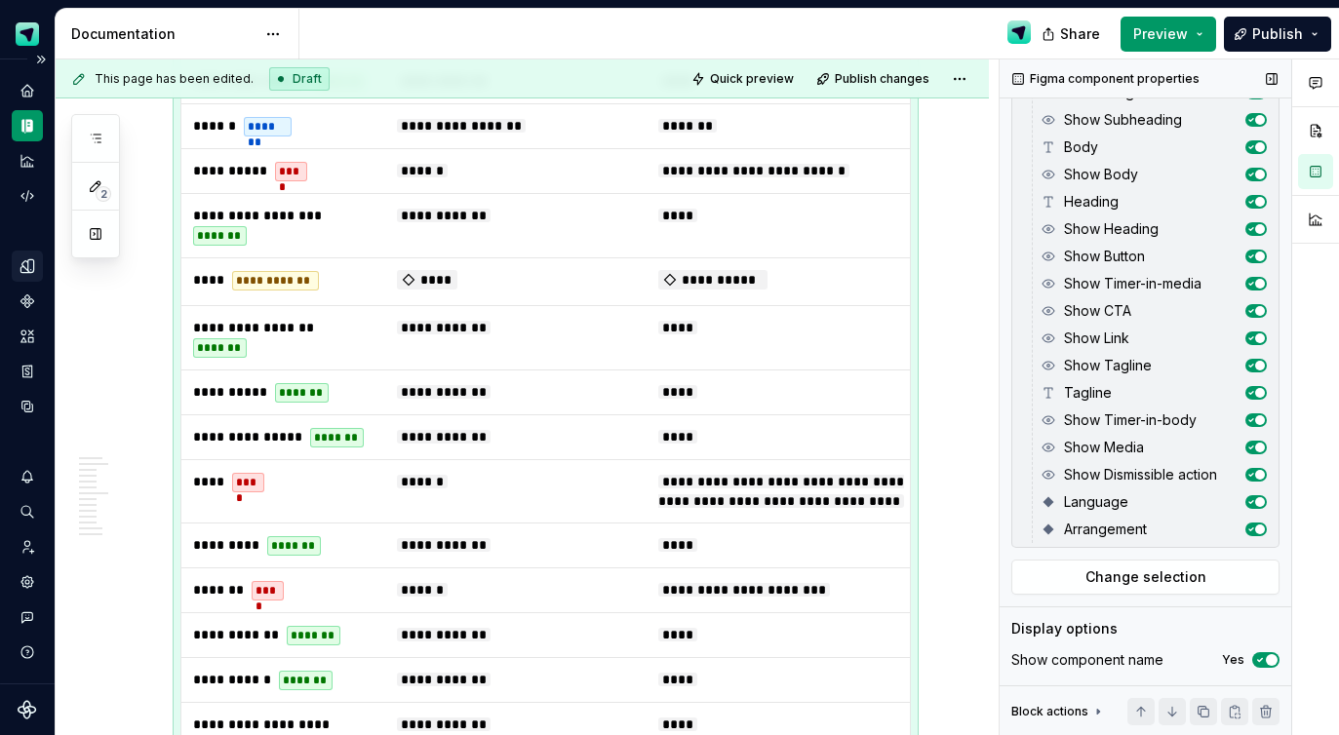
scroll to position [0, 0]
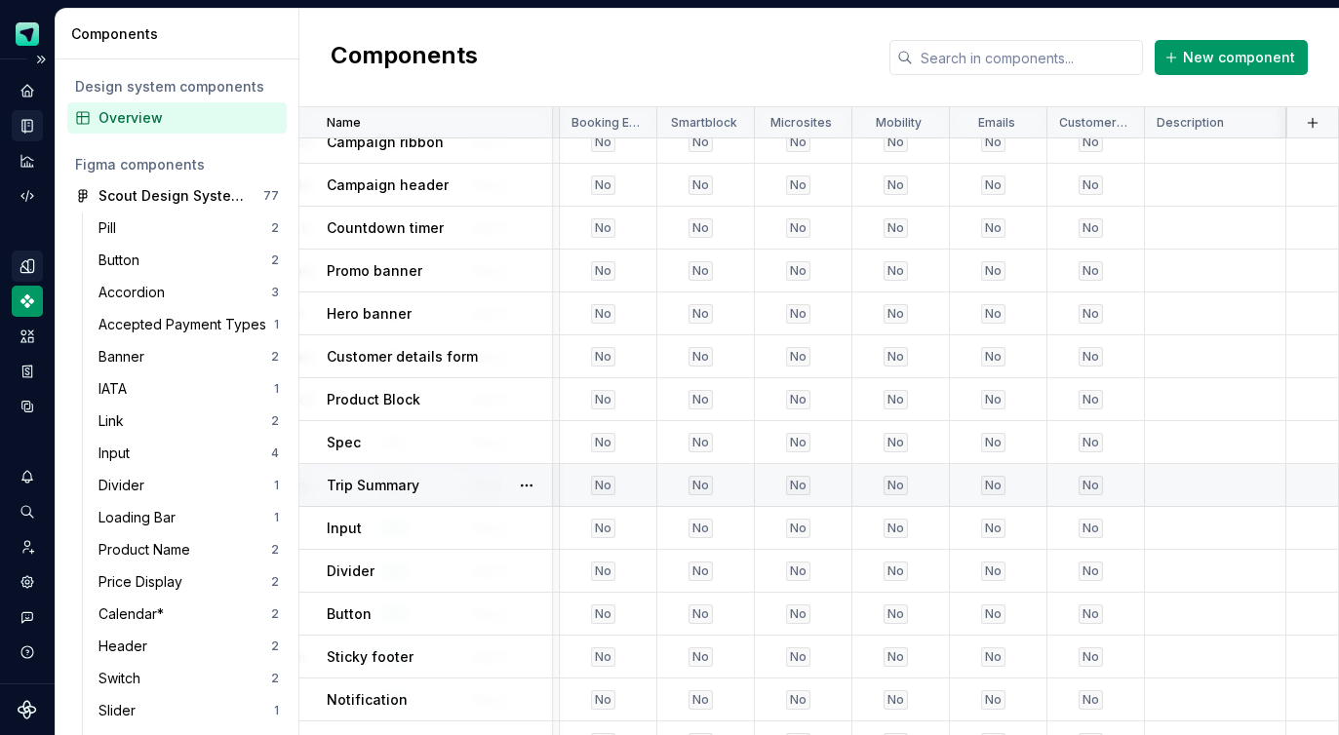
scroll to position [103, 797]
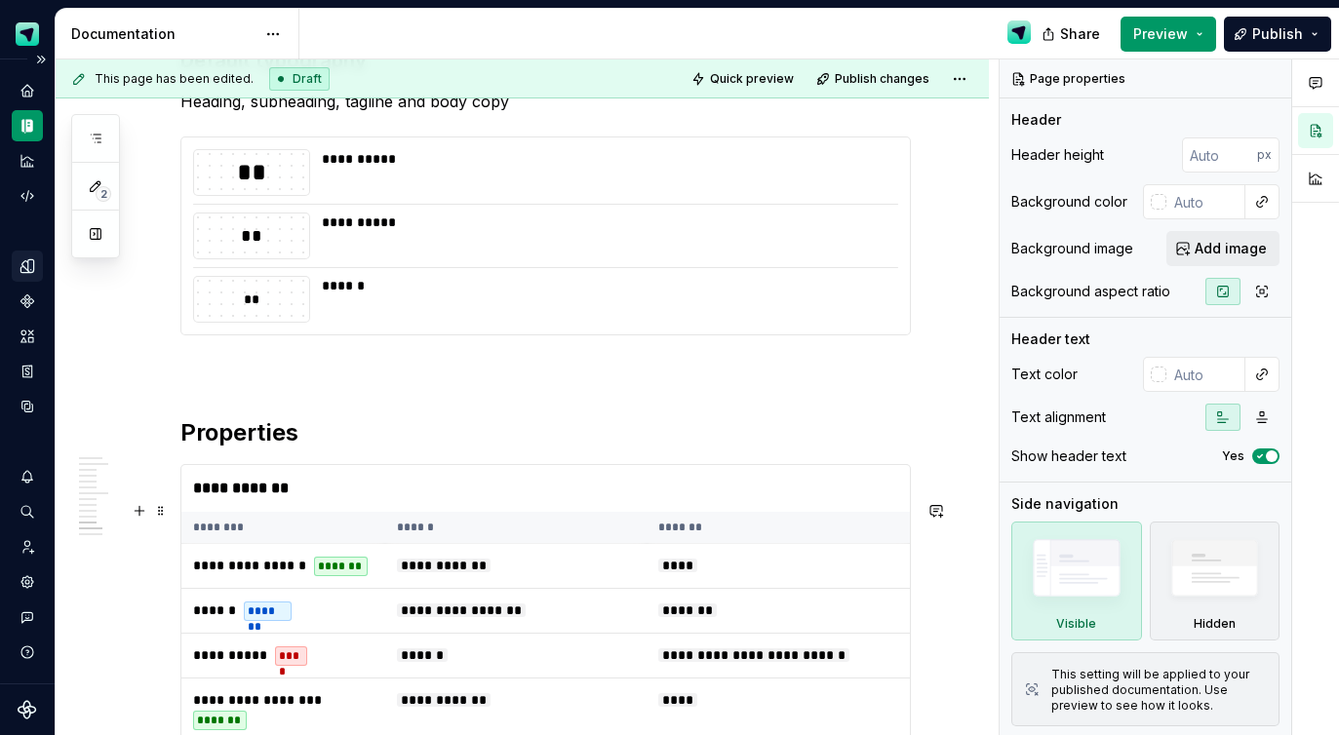
scroll to position [8838, 0]
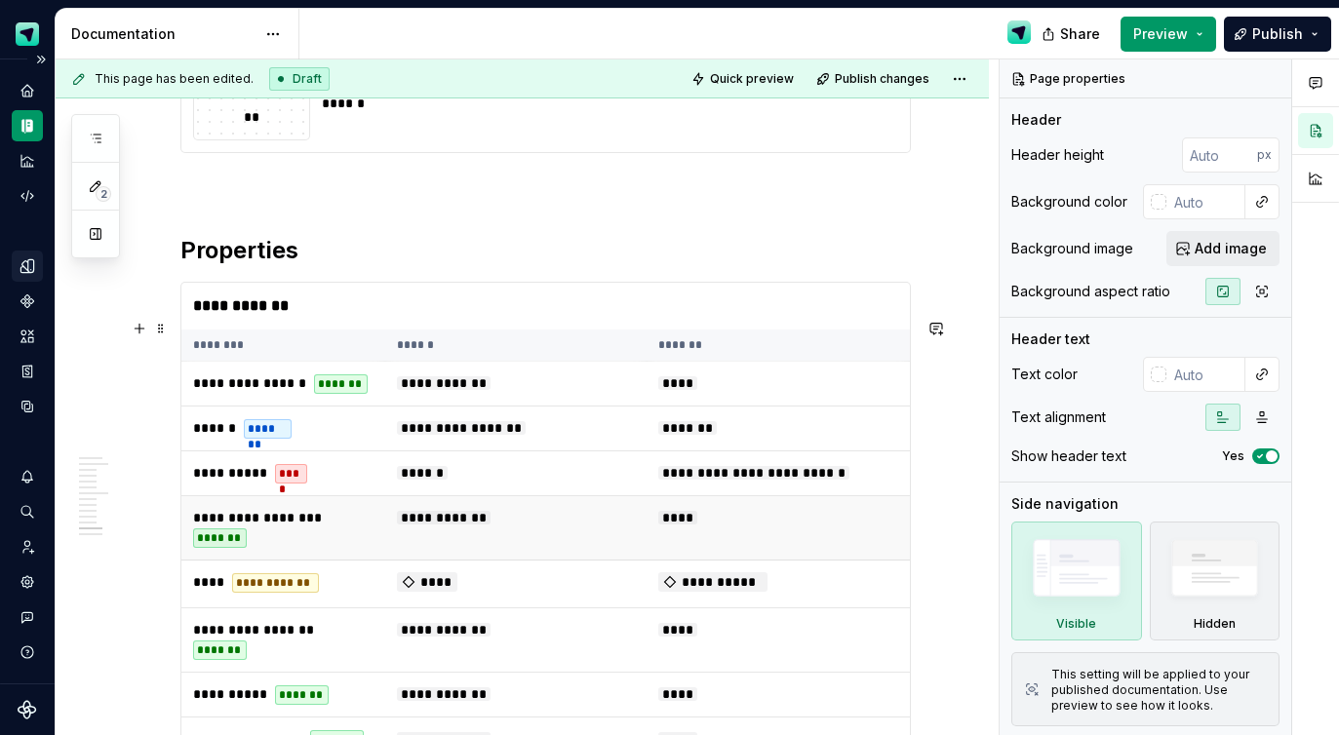
click at [648, 548] on td "****" at bounding box center [782, 528] width 270 height 64
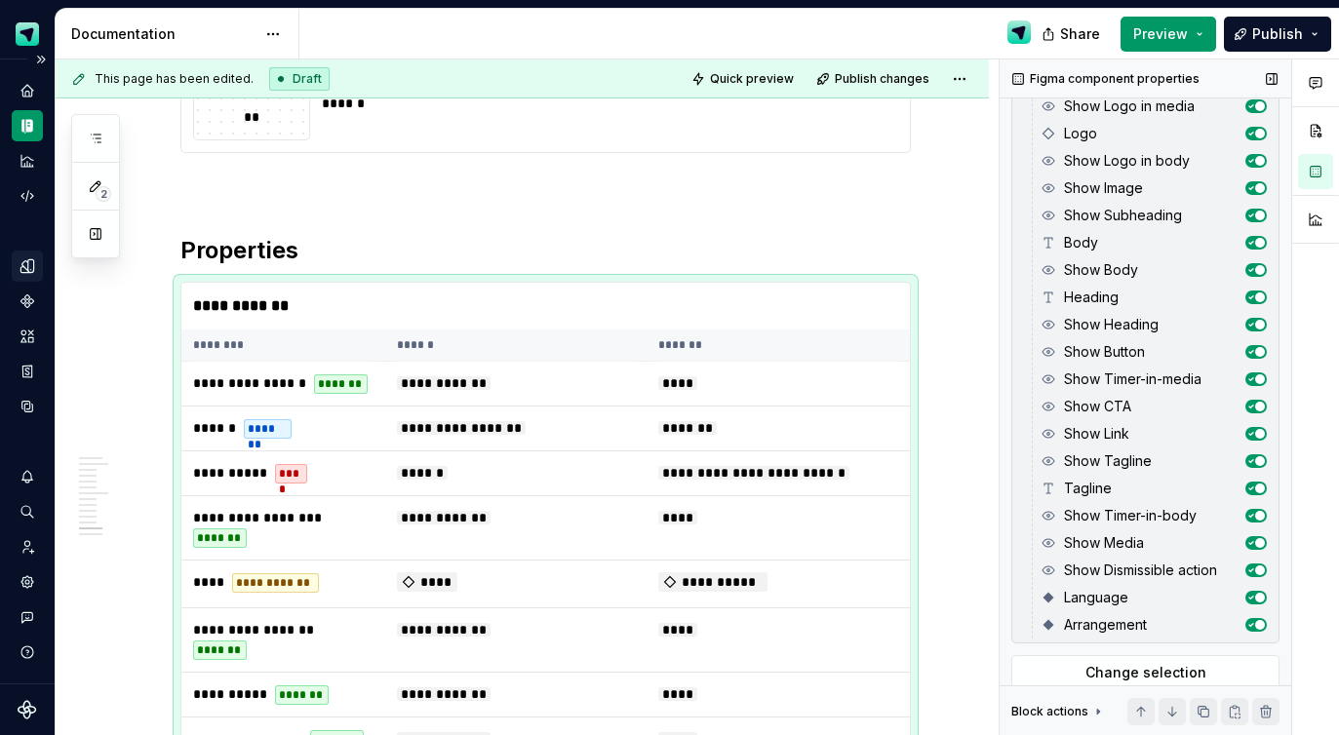
scroll to position [258, 0]
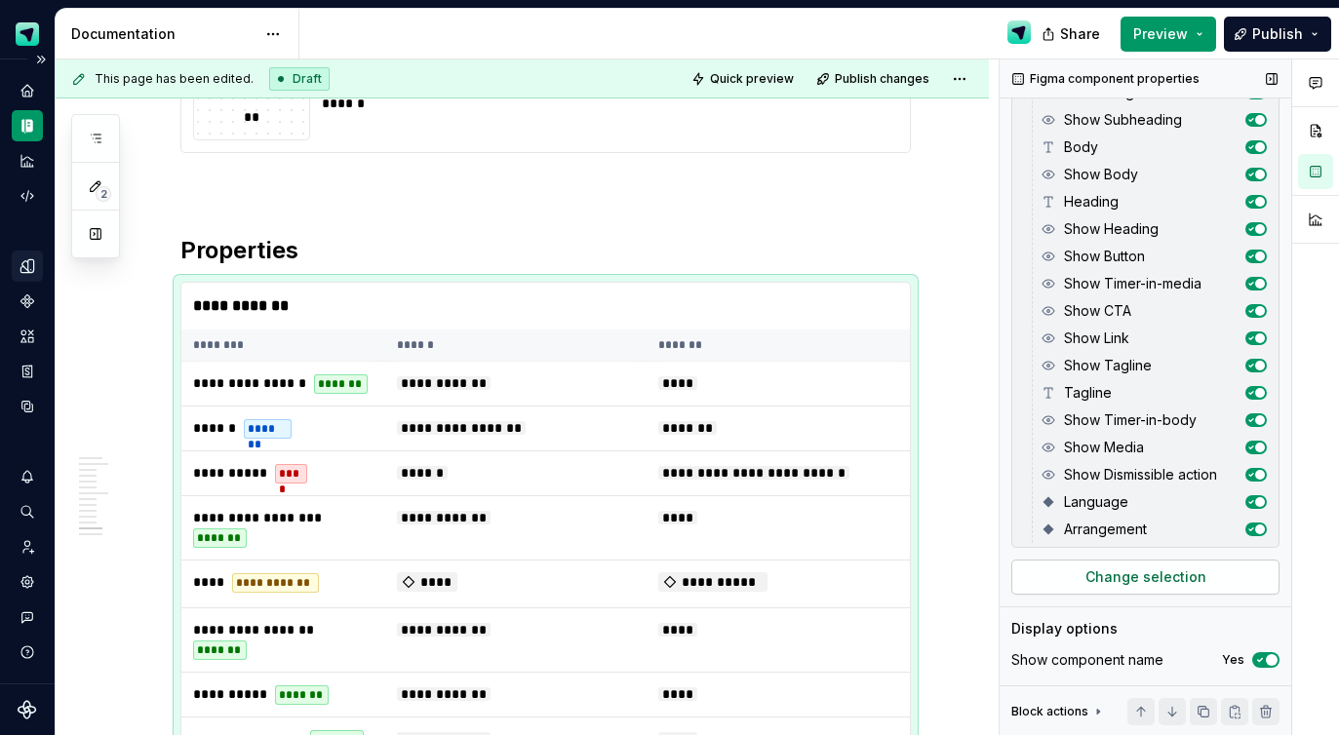
click at [1125, 588] on button "Change selection" at bounding box center [1145, 577] width 268 height 35
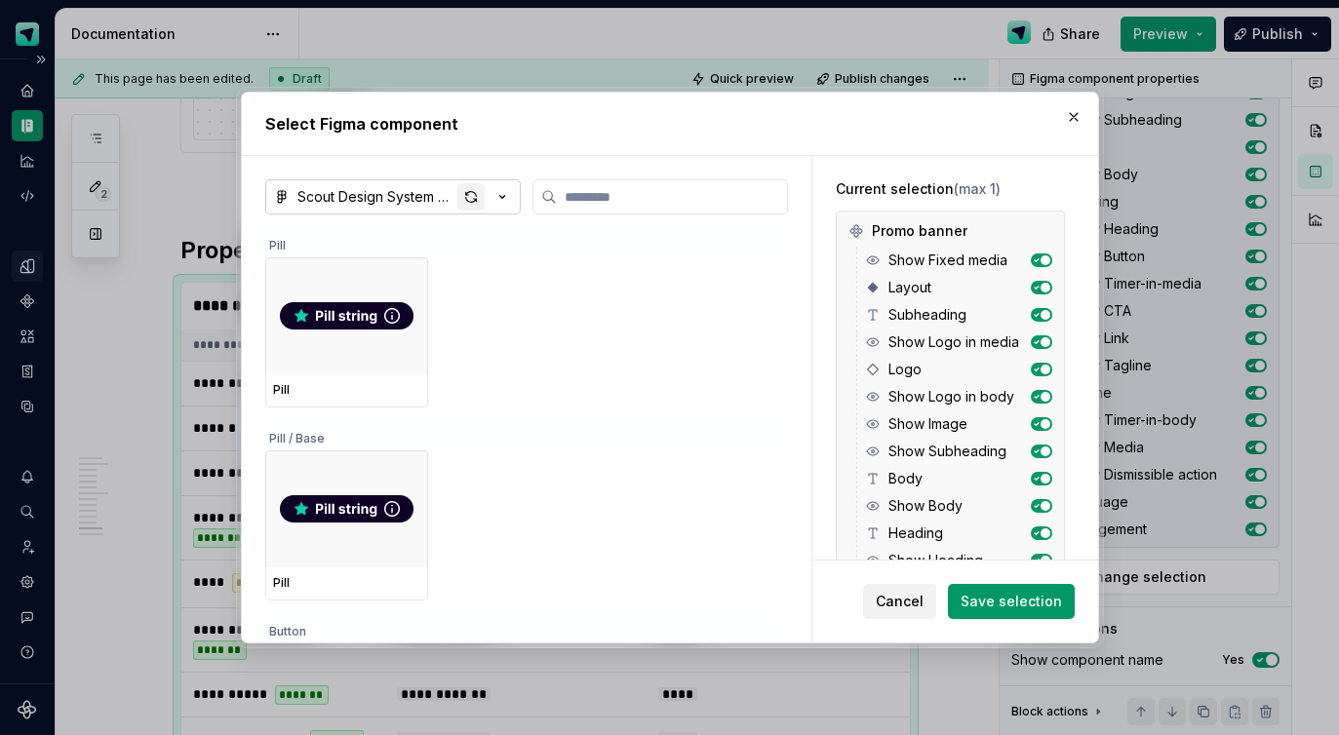
click at [465, 198] on div "button" at bounding box center [470, 196] width 27 height 27
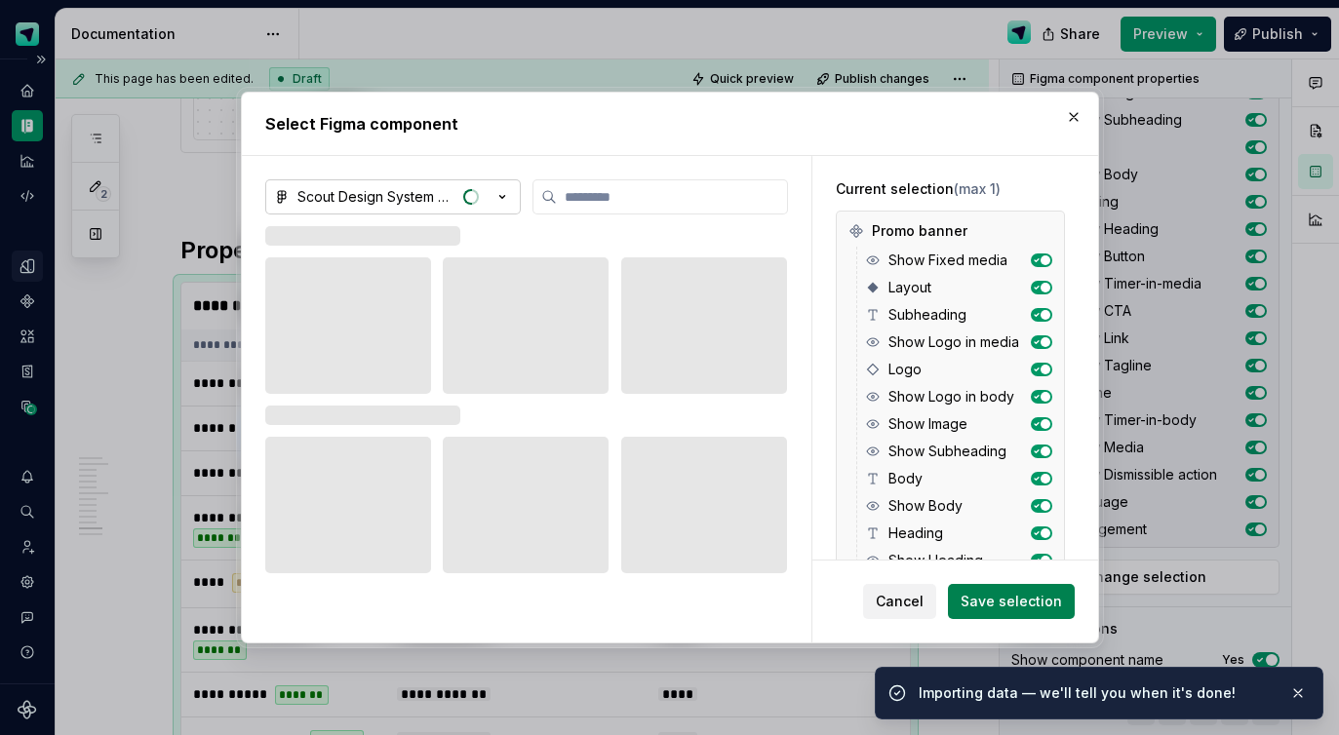
click at [1046, 602] on span "Save selection" at bounding box center [1011, 602] width 101 height 20
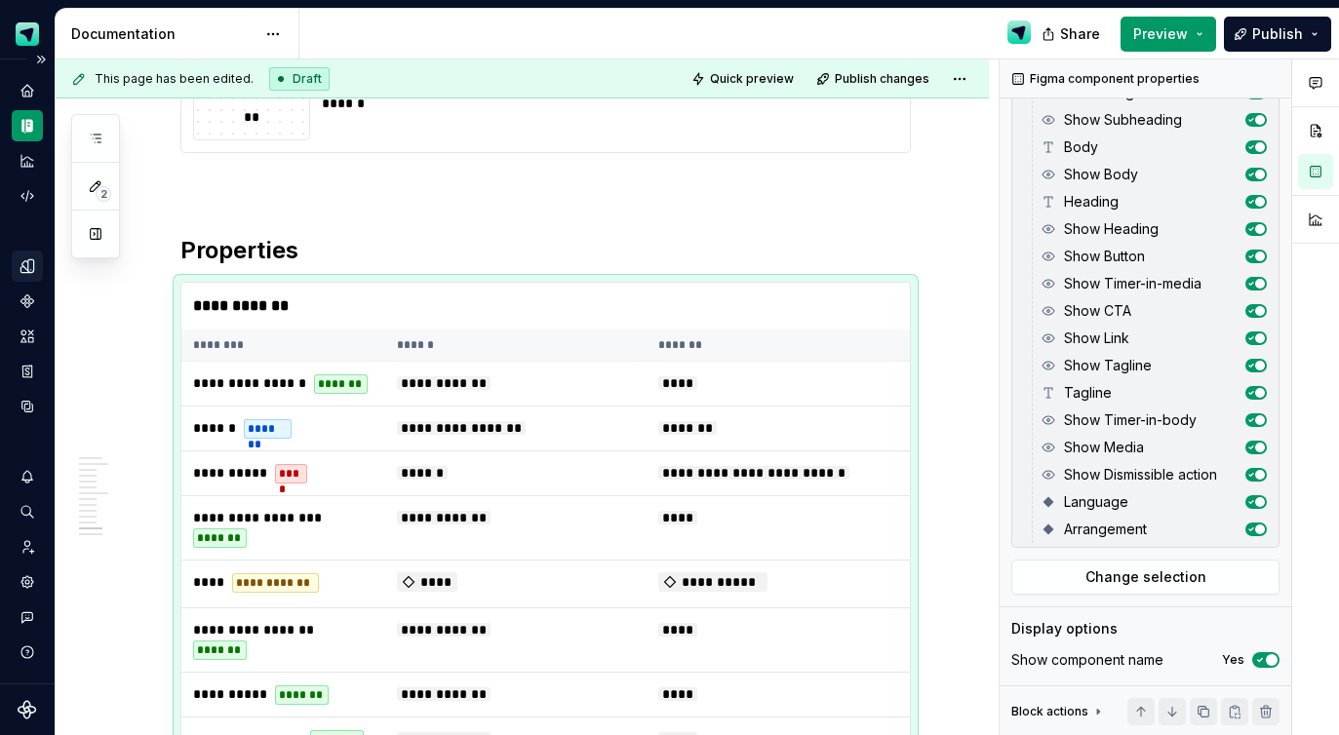
type textarea "*"
